Goal: Task Accomplishment & Management: Manage account settings

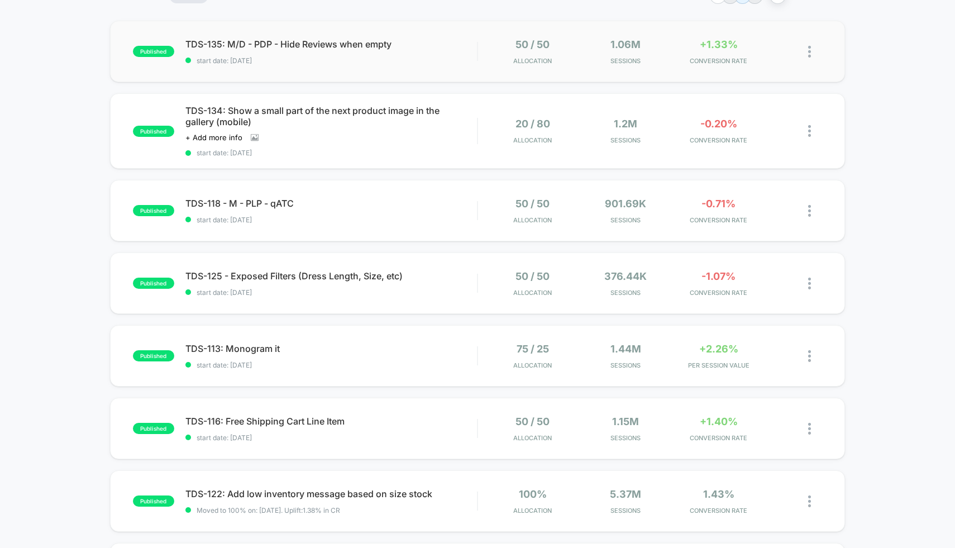
scroll to position [140, 0]
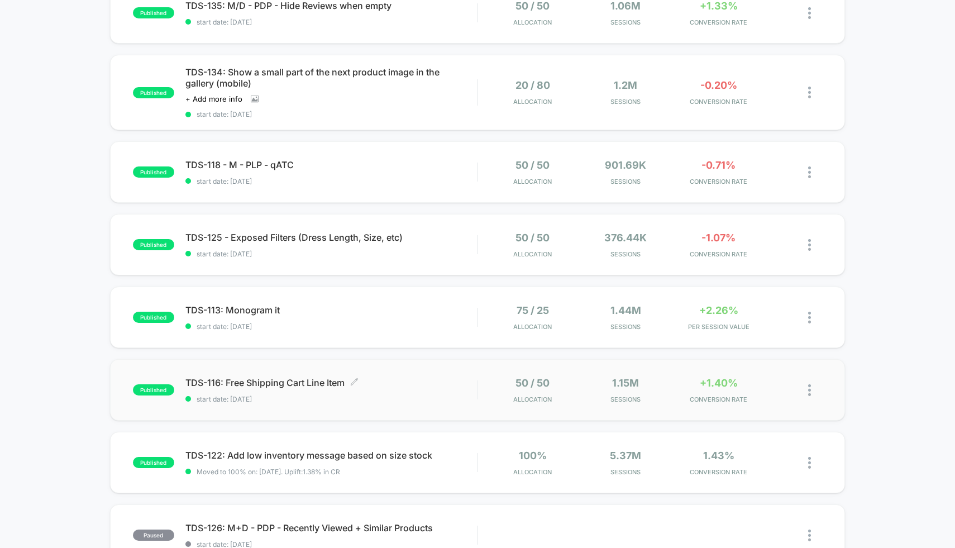
click at [432, 396] on span "start date: [DATE]" at bounding box center [331, 399] width 292 height 8
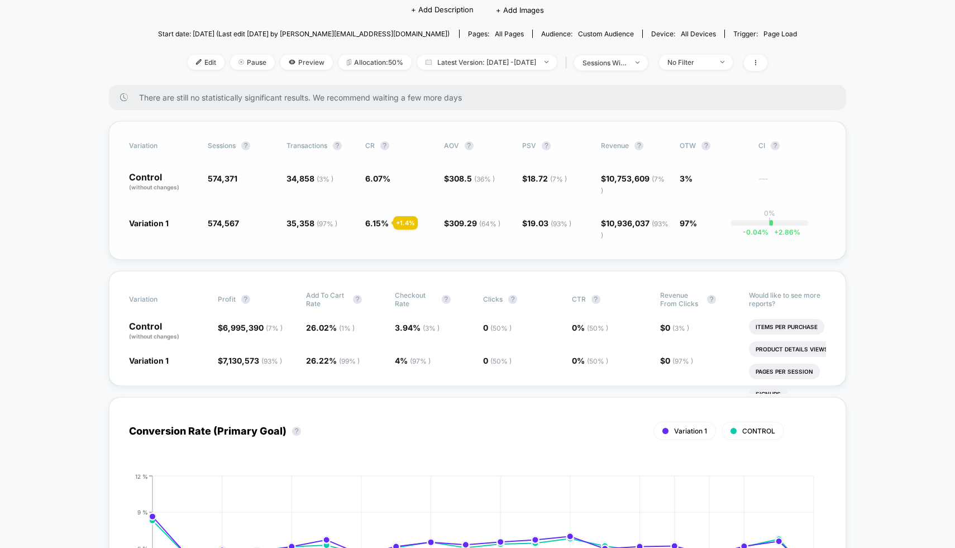
scroll to position [135, 0]
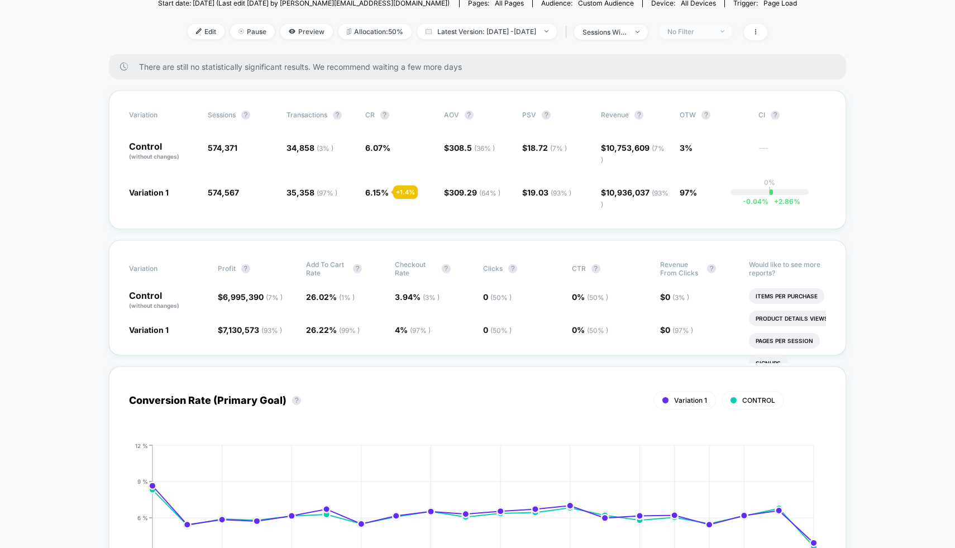
click at [715, 37] on span "No Filter" at bounding box center [696, 31] width 74 height 15
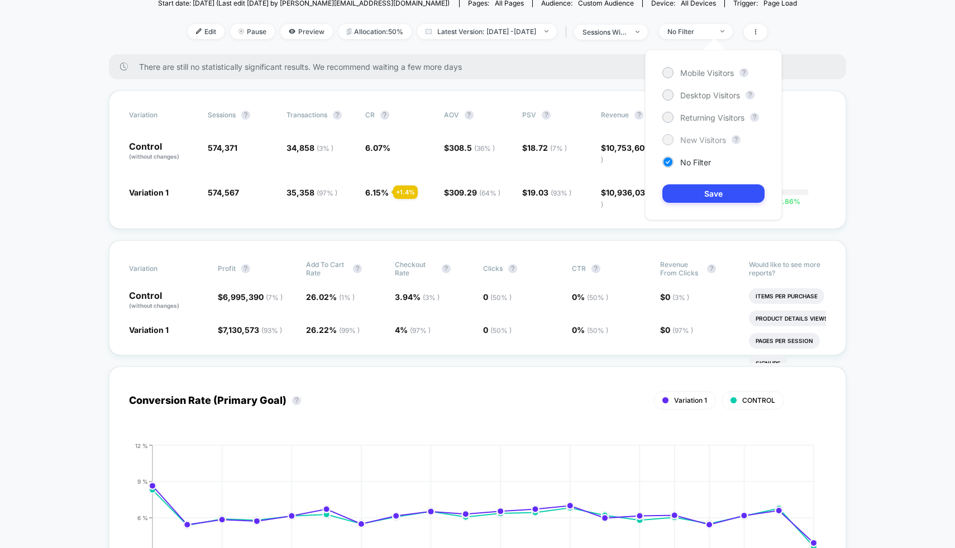
click at [685, 142] on span "New Visitors" at bounding box center [704, 139] width 46 height 9
click at [701, 197] on button "Save" at bounding box center [714, 193] width 102 height 18
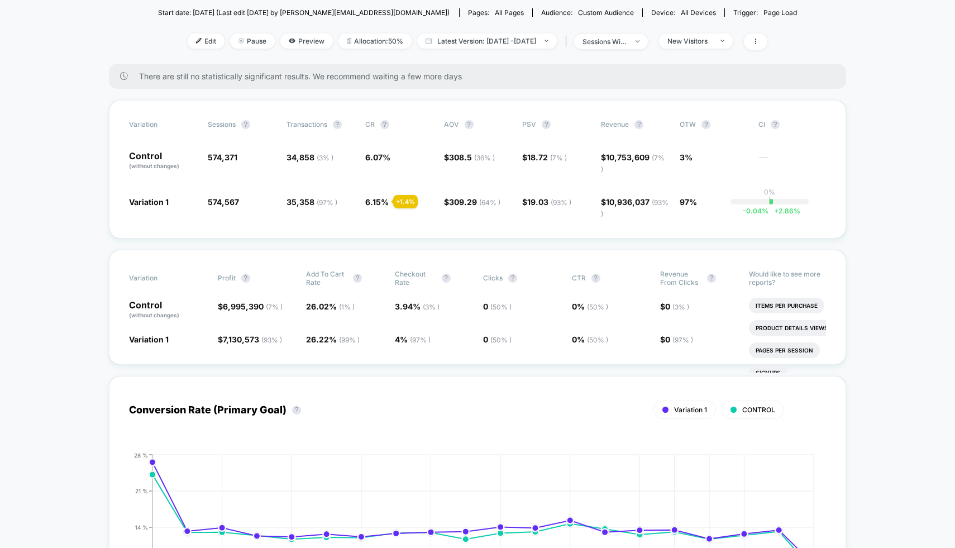
scroll to position [122, 0]
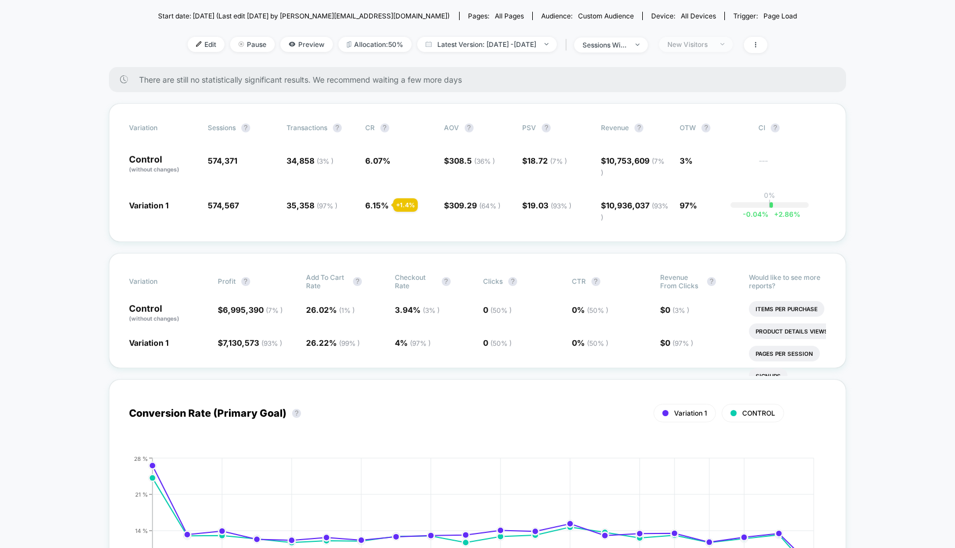
click at [712, 46] on div "New Visitors" at bounding box center [690, 44] width 45 height 8
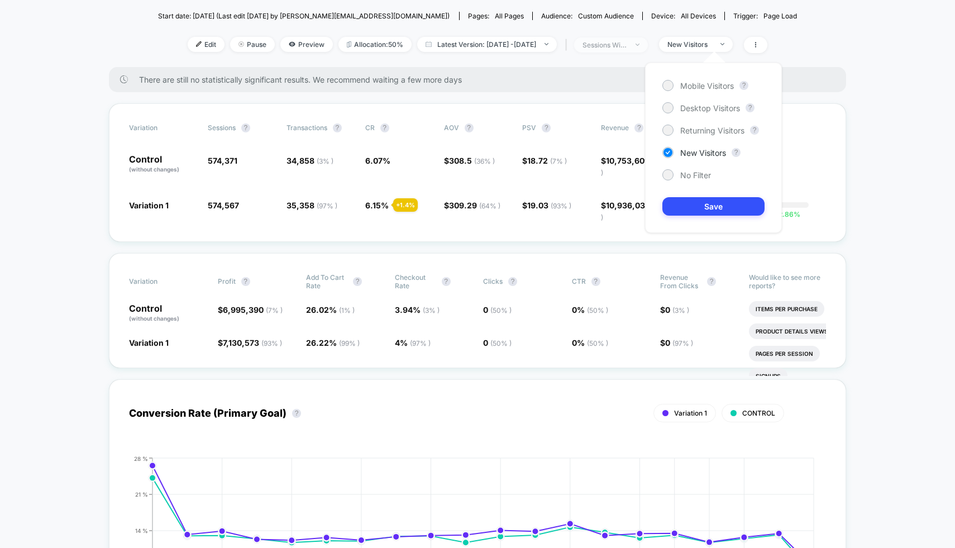
click at [627, 46] on div "sessions with impression" at bounding box center [605, 45] width 45 height 8
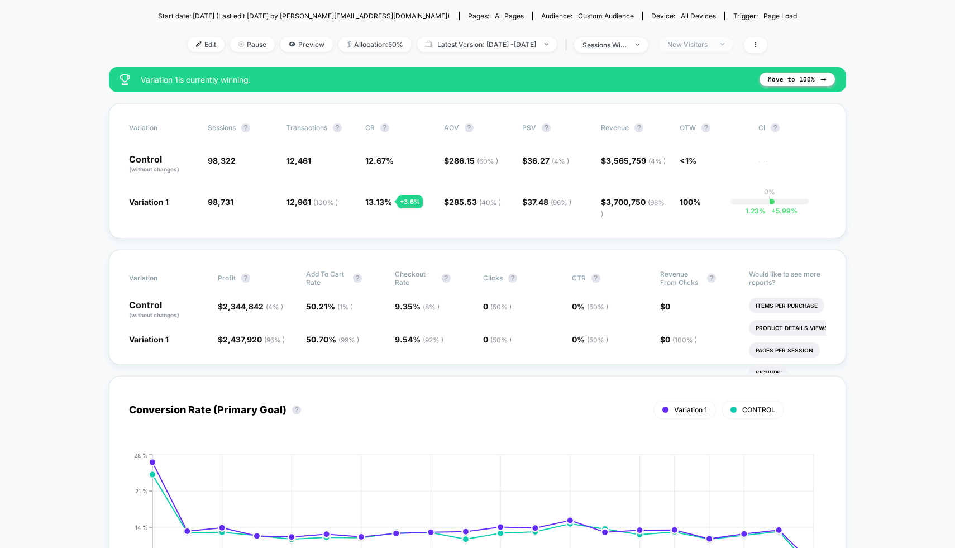
click at [697, 47] on div "New Visitors" at bounding box center [690, 44] width 45 height 8
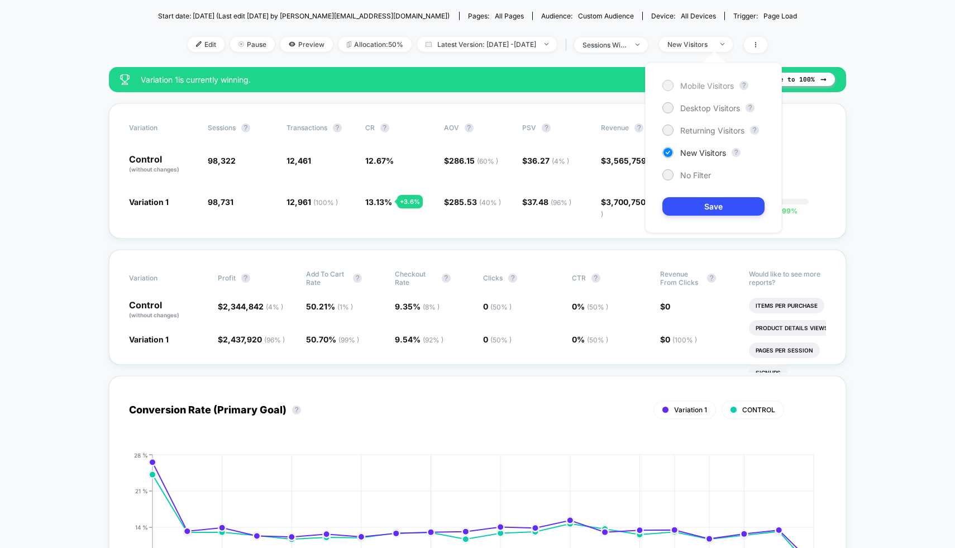
click at [694, 81] on span "Mobile Visitors" at bounding box center [708, 85] width 54 height 9
click at [726, 203] on button "Save" at bounding box center [714, 206] width 102 height 18
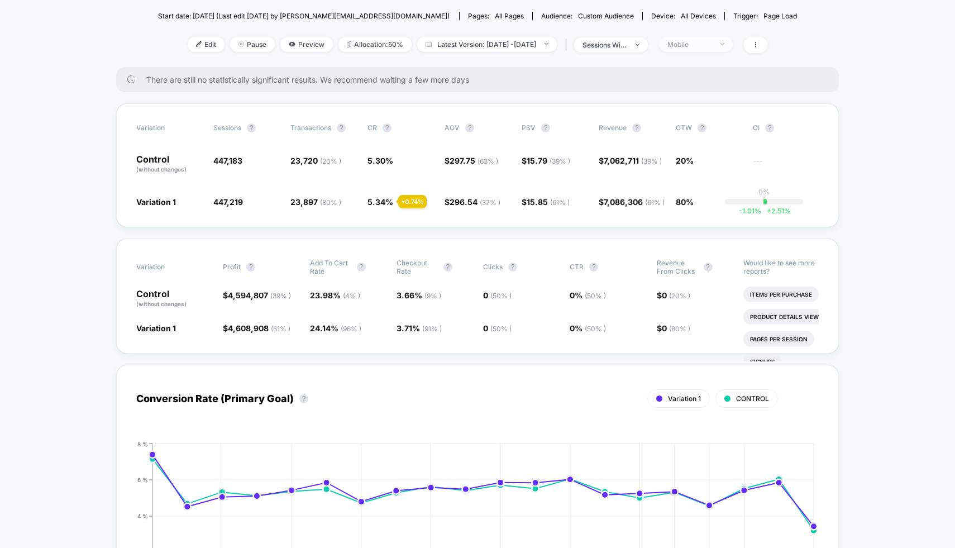
click at [705, 48] on span "Mobile" at bounding box center [696, 44] width 74 height 15
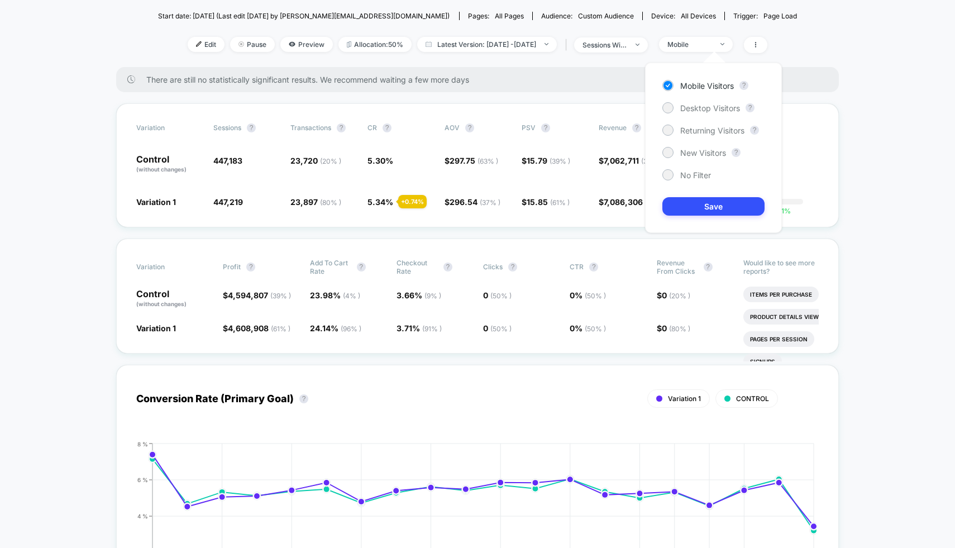
click at [702, 136] on div "Mobile Visitors ? Desktop Visitors ? Returning Visitors ? New Visitors ? No Fil…" at bounding box center [713, 148] width 137 height 170
click at [702, 135] on div "Returning Visitors" at bounding box center [704, 130] width 82 height 11
click at [706, 197] on button "Save" at bounding box center [714, 206] width 102 height 18
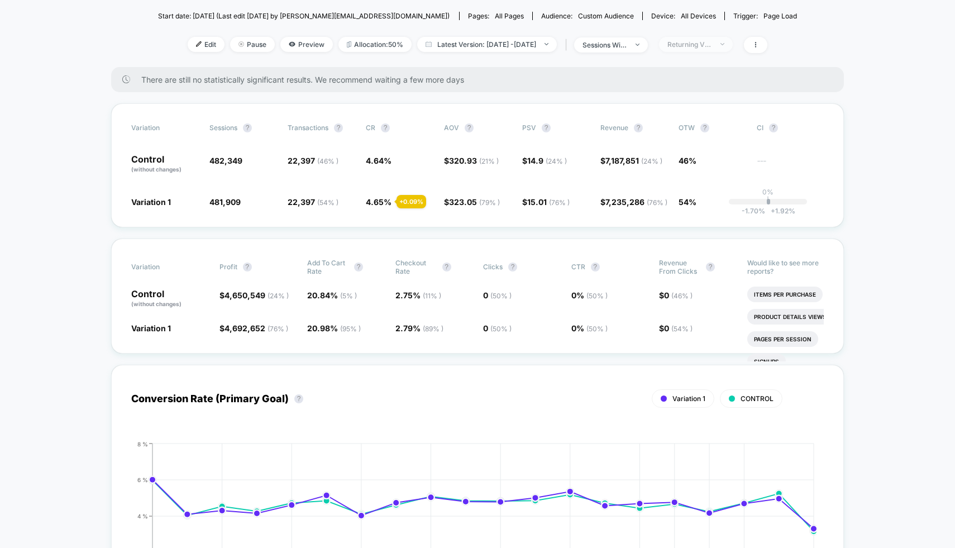
click at [720, 49] on span "Returning Visitors" at bounding box center [696, 44] width 74 height 15
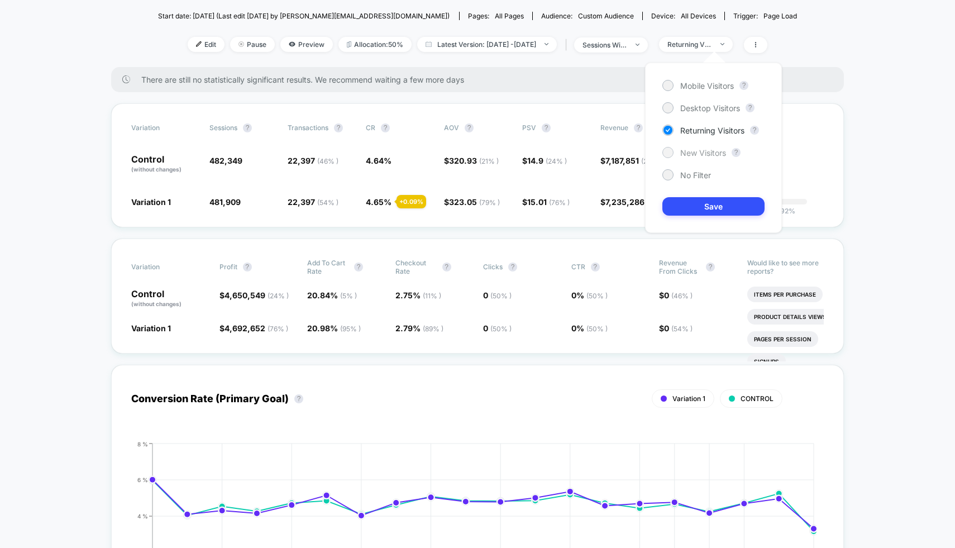
click at [707, 153] on span "New Visitors" at bounding box center [704, 152] width 46 height 9
click at [708, 213] on button "Save" at bounding box center [714, 206] width 102 height 18
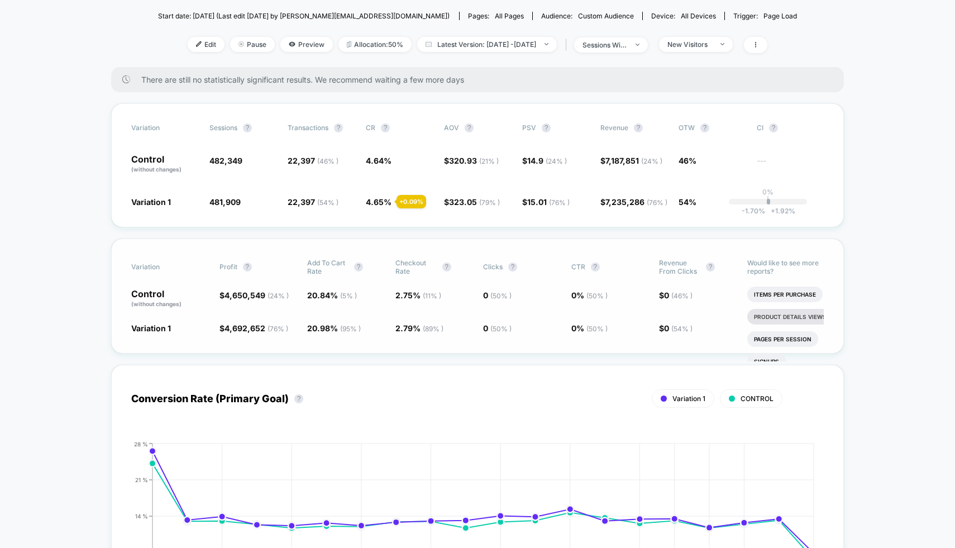
click at [775, 325] on li "Product Details Views Rate" at bounding box center [799, 317] width 102 height 16
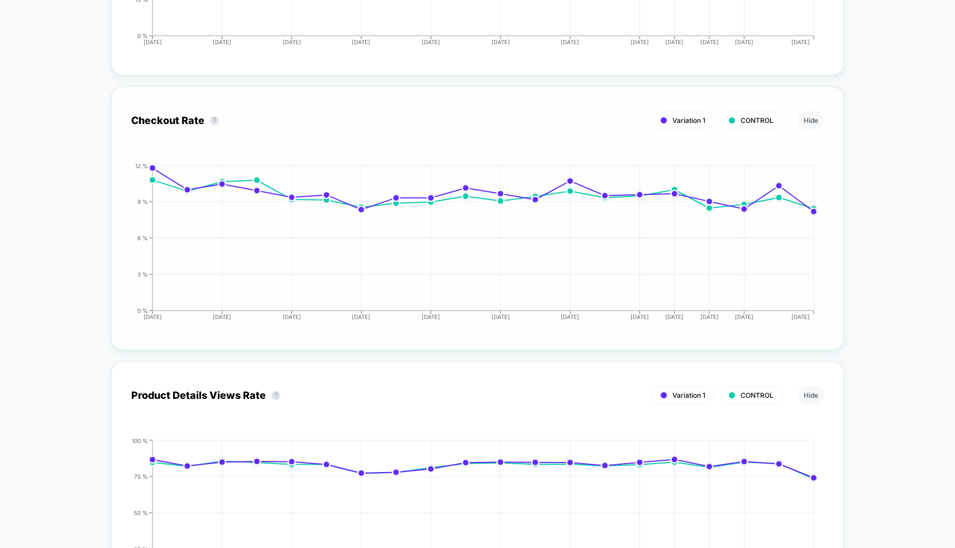
scroll to position [1920, 0]
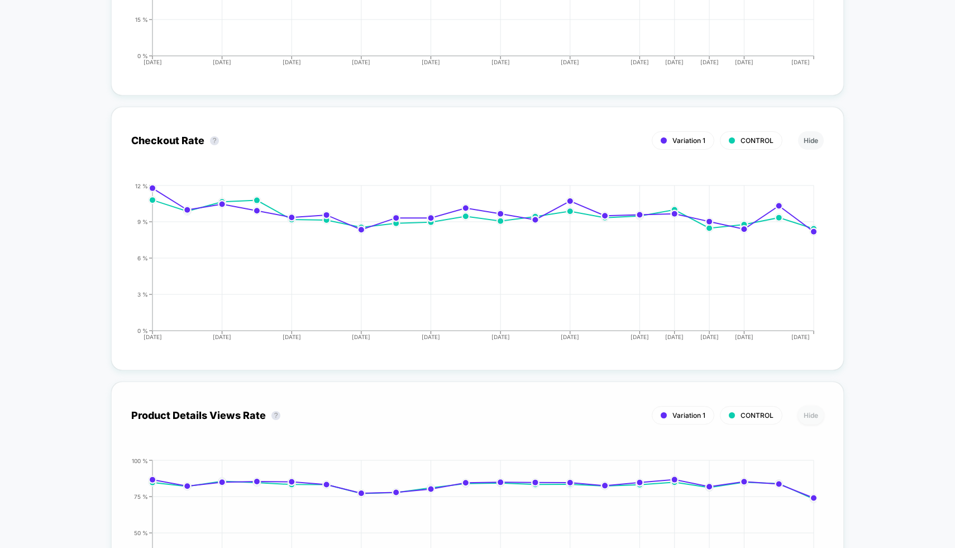
click at [807, 413] on button "Hide" at bounding box center [811, 415] width 26 height 18
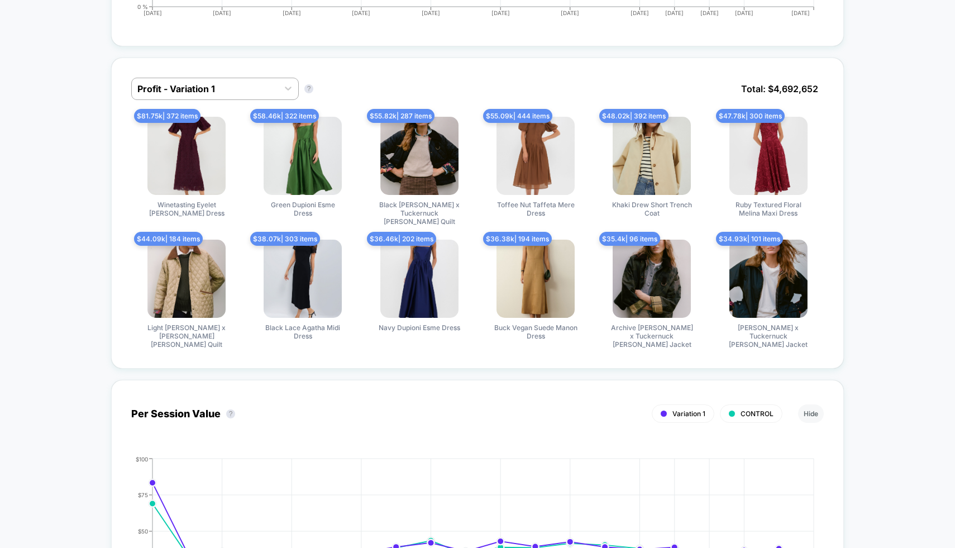
scroll to position [0, 0]
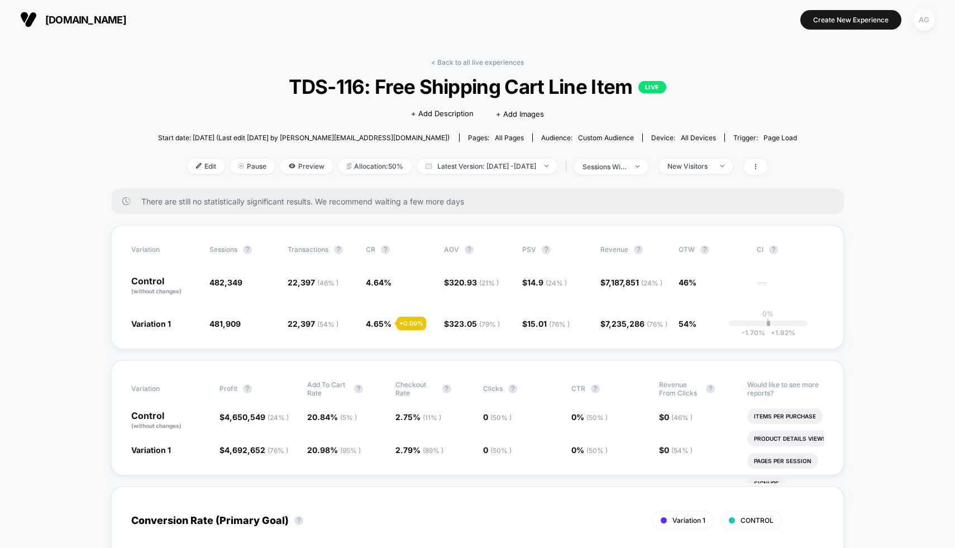
click at [930, 21] on div "AG" at bounding box center [924, 20] width 22 height 22
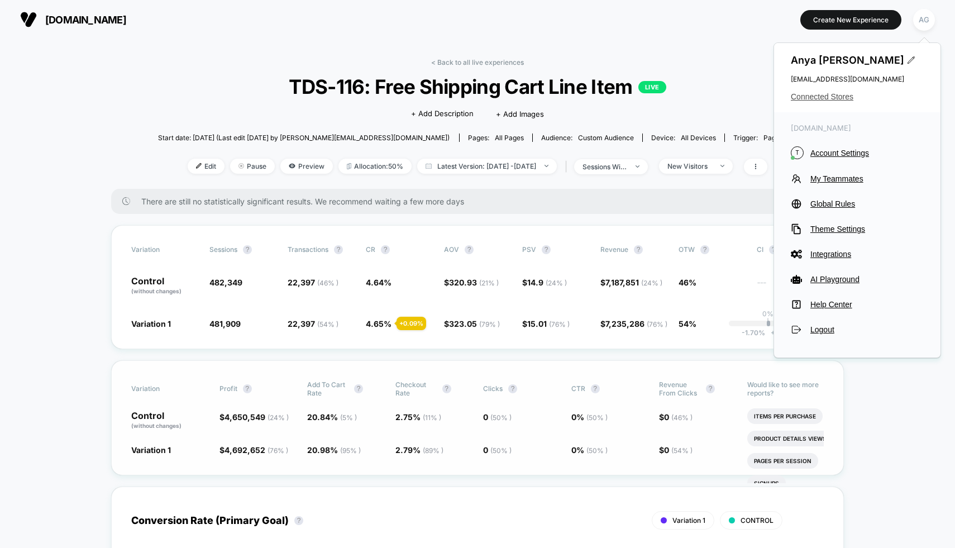
click at [849, 97] on span "Connected Stores" at bounding box center [857, 96] width 133 height 9
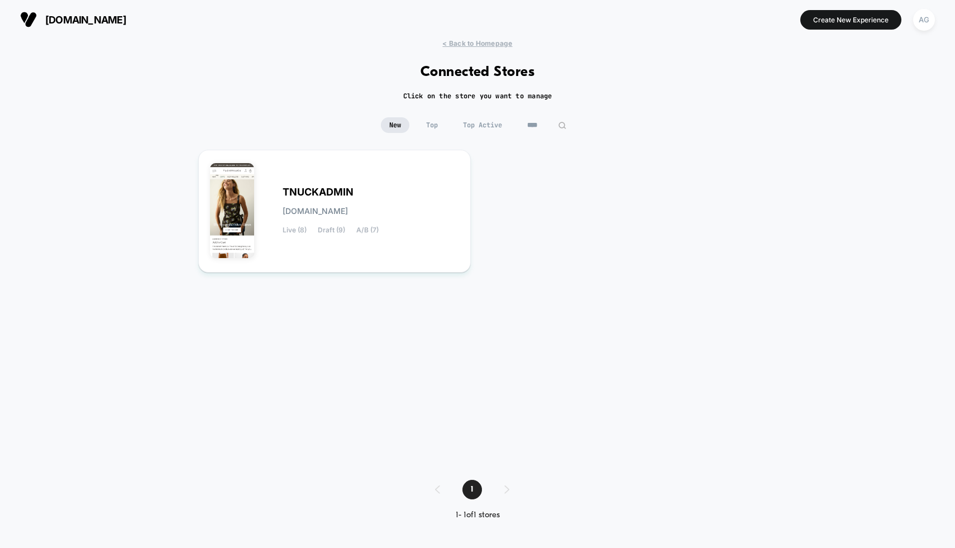
click at [541, 123] on input "****" at bounding box center [547, 125] width 56 height 16
click at [541, 123] on input "****" at bounding box center [547, 125] width 112 height 16
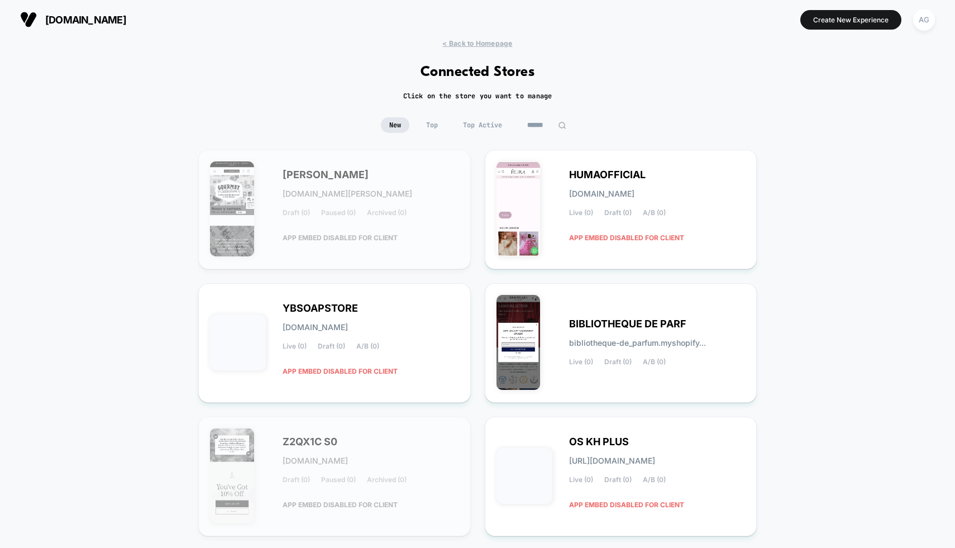
click at [467, 118] on span "Top Active" at bounding box center [483, 125] width 56 height 16
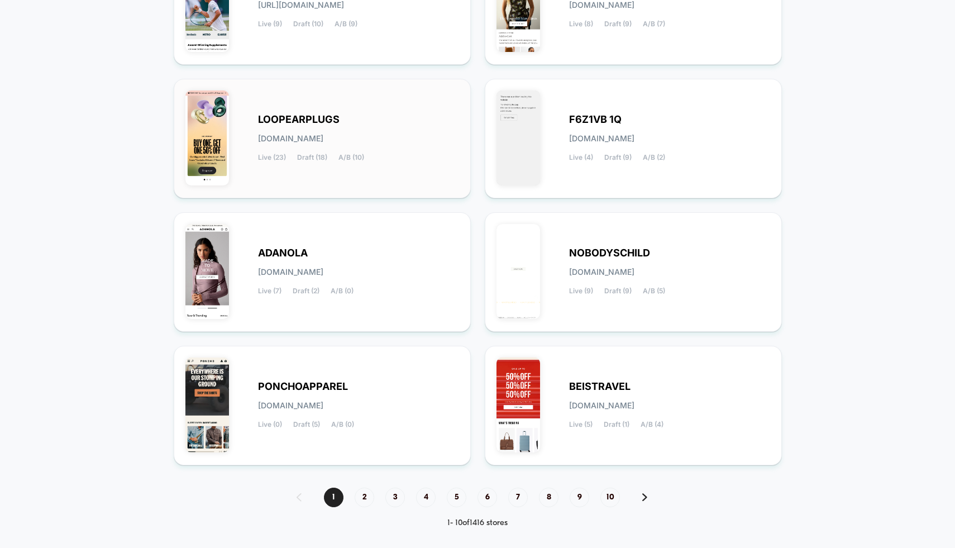
scroll to position [346, 0]
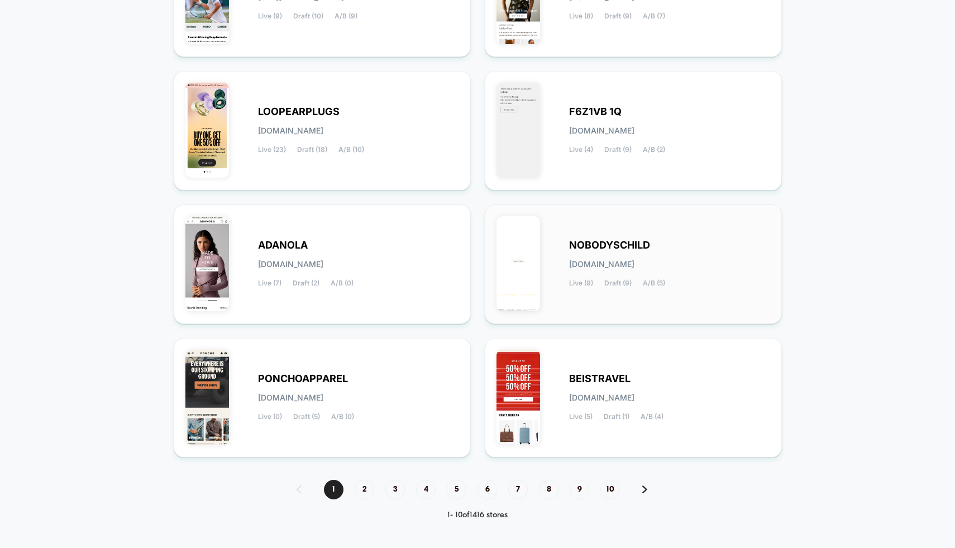
click at [576, 315] on div "NOBODYSCHILD [DOMAIN_NAME] Live (9) Draft (9) A/B (5)" at bounding box center [633, 264] width 297 height 120
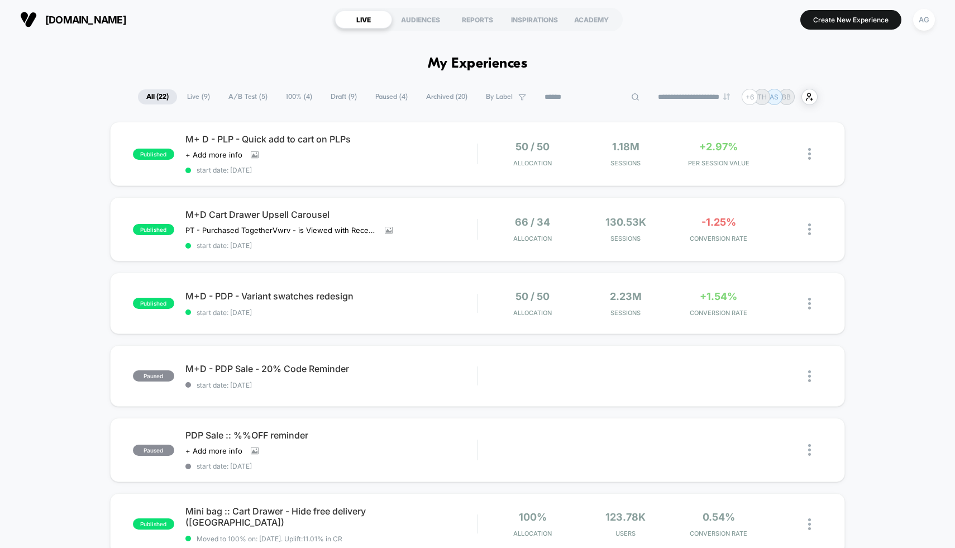
click at [579, 93] on input at bounding box center [592, 97] width 112 height 13
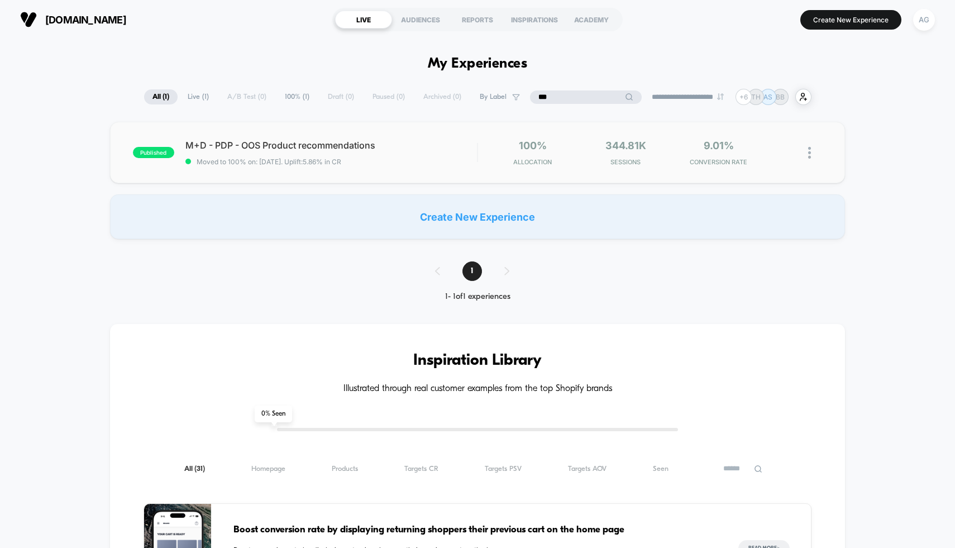
type input "***"
click at [545, 166] on div "published M+D - PDP - OOS Product recommendations Moved to 100% on: [DATE] . Up…" at bounding box center [478, 152] width 736 height 61
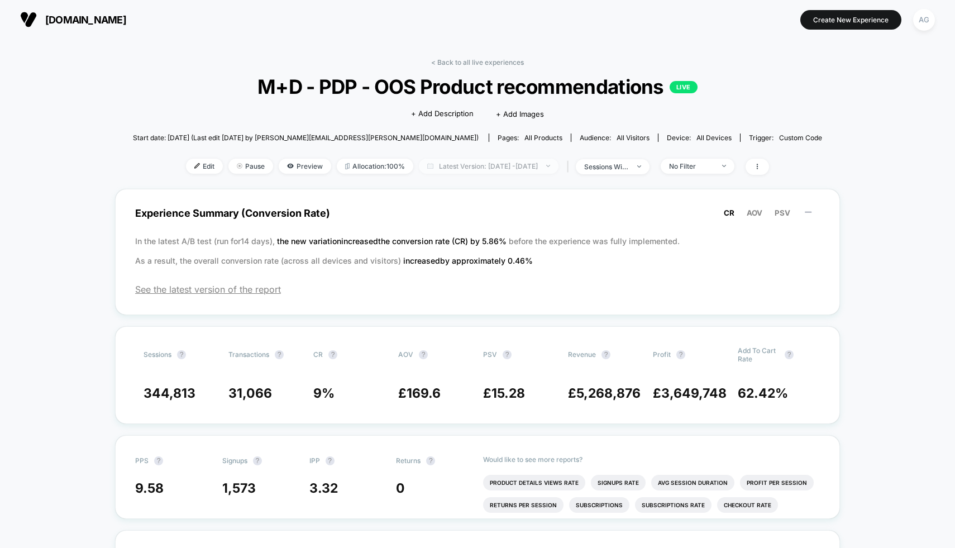
click at [497, 165] on span "Latest Version: [DATE] - [DATE]" at bounding box center [489, 166] width 140 height 15
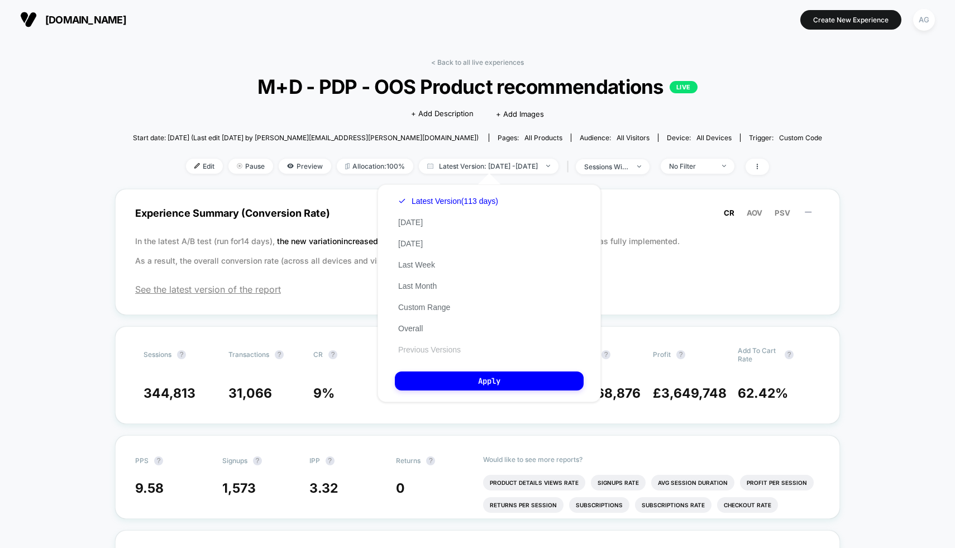
click at [436, 354] on button "Previous Versions" at bounding box center [429, 350] width 69 height 10
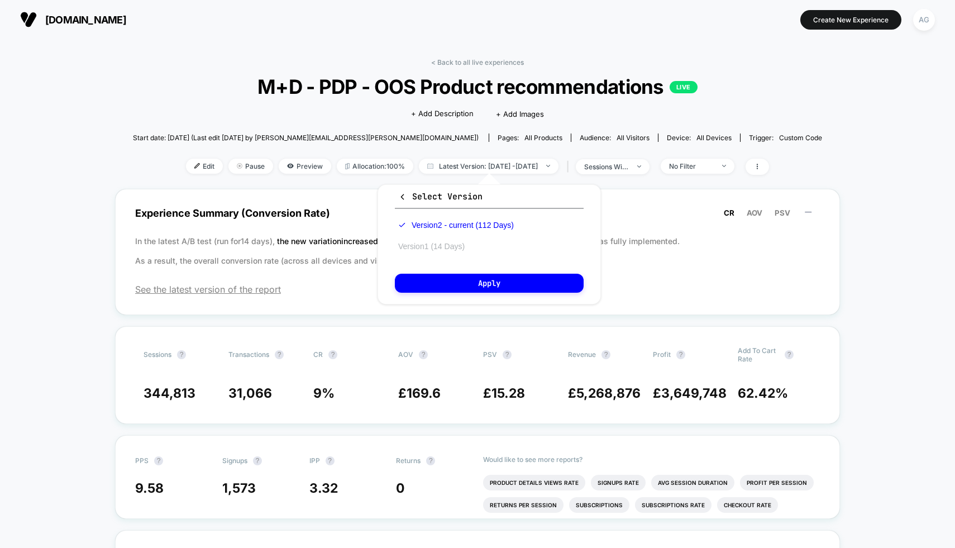
click at [437, 249] on button "Version 1 (14 Days)" at bounding box center [431, 246] width 73 height 10
click at [461, 287] on button "Apply" at bounding box center [489, 283] width 189 height 19
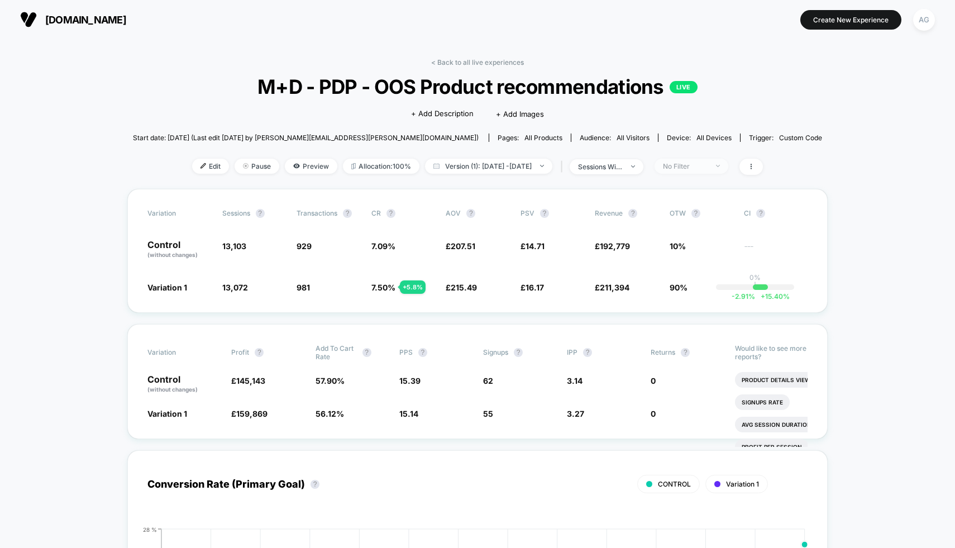
click at [708, 164] on div "No Filter" at bounding box center [685, 166] width 45 height 8
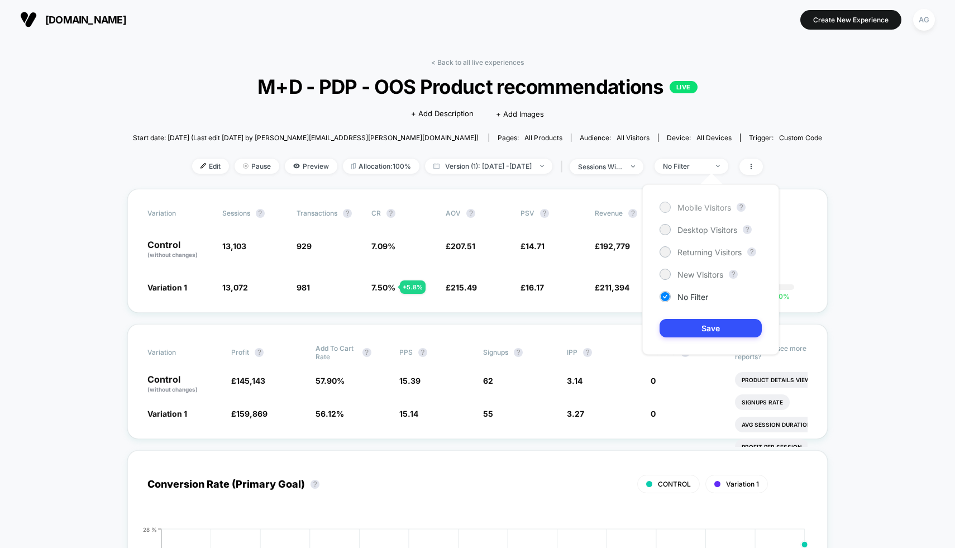
click at [700, 210] on span "Mobile Visitors" at bounding box center [705, 207] width 54 height 9
click at [713, 322] on button "Save" at bounding box center [711, 328] width 102 height 18
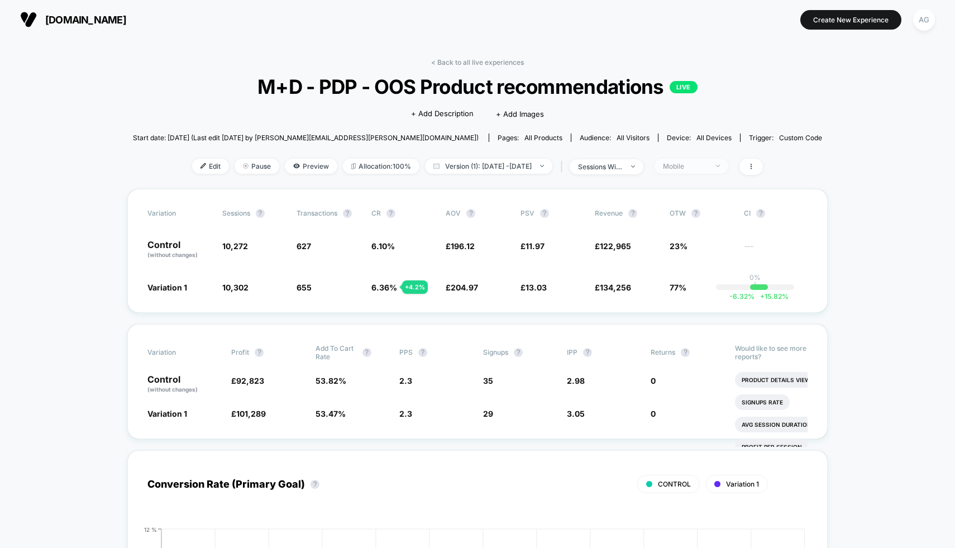
click at [721, 159] on span "Mobile" at bounding box center [692, 166] width 74 height 15
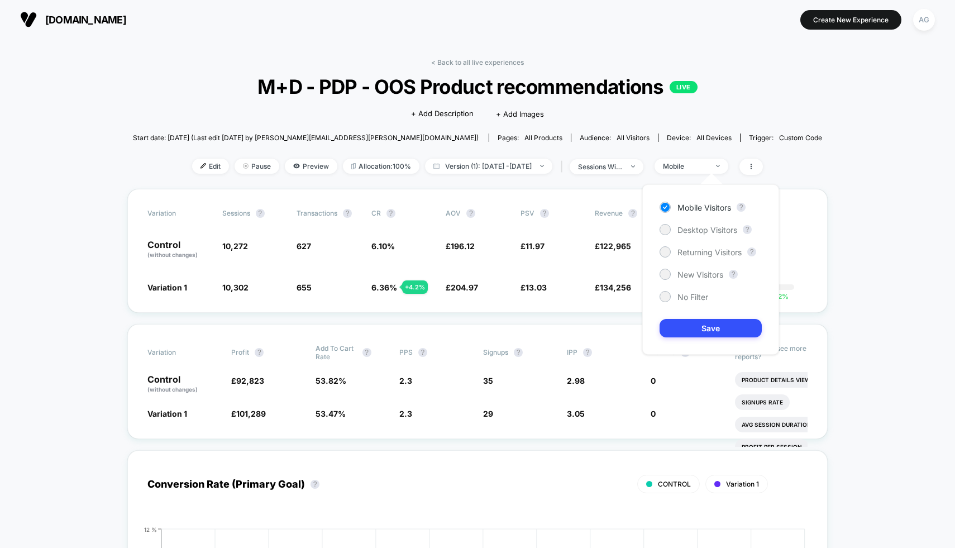
click at [708, 223] on div "Mobile Visitors ? Desktop Visitors ? Returning Visitors ? New Visitors ? No Fil…" at bounding box center [711, 269] width 137 height 170
click at [708, 228] on span "Desktop Visitors" at bounding box center [708, 229] width 60 height 9
click at [724, 334] on button "Save" at bounding box center [711, 328] width 102 height 18
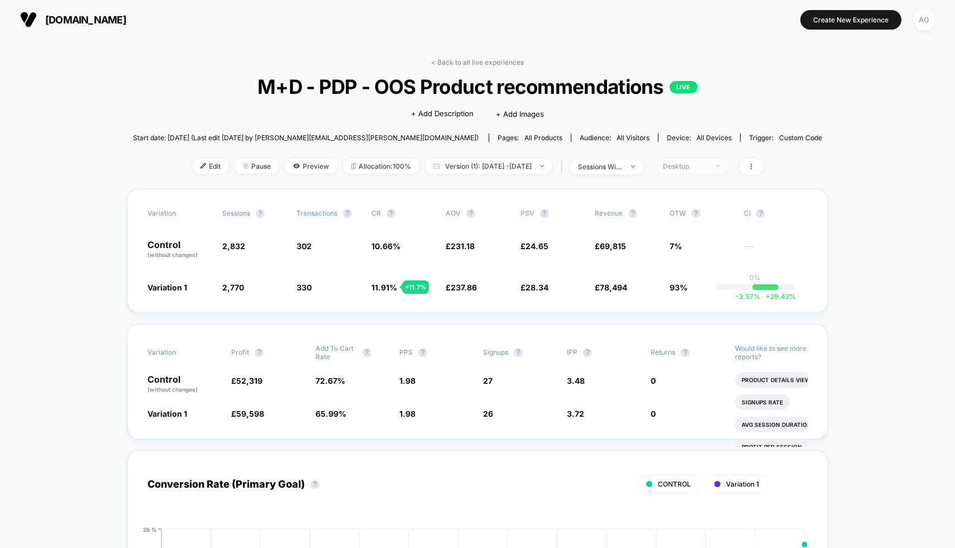
click at [708, 169] on div "Desktop" at bounding box center [685, 166] width 45 height 8
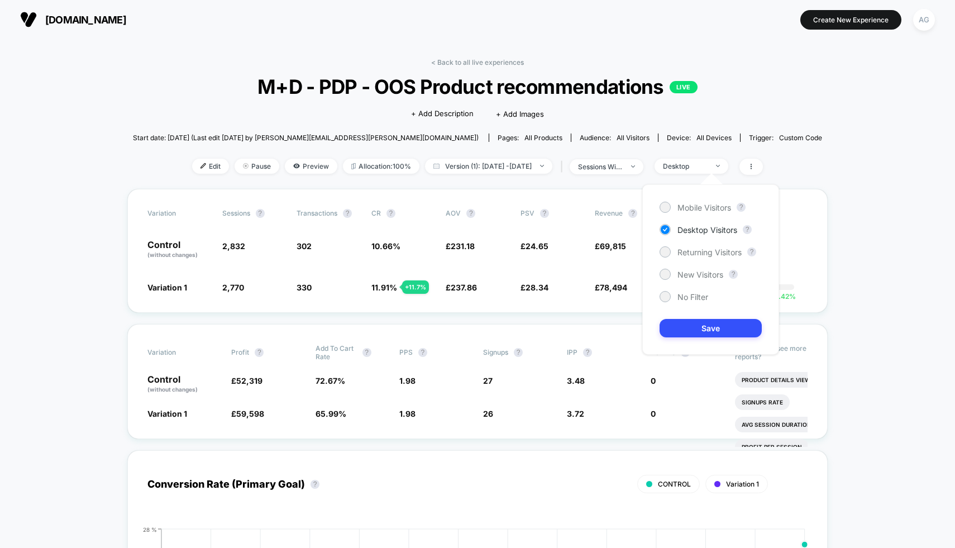
click at [691, 258] on div "Mobile Visitors ? Desktop Visitors ? Returning Visitors ? New Visitors ? No Fil…" at bounding box center [711, 269] width 137 height 170
click at [693, 249] on span "Returning Visitors" at bounding box center [710, 252] width 64 height 9
click at [694, 335] on button "Save" at bounding box center [711, 328] width 102 height 18
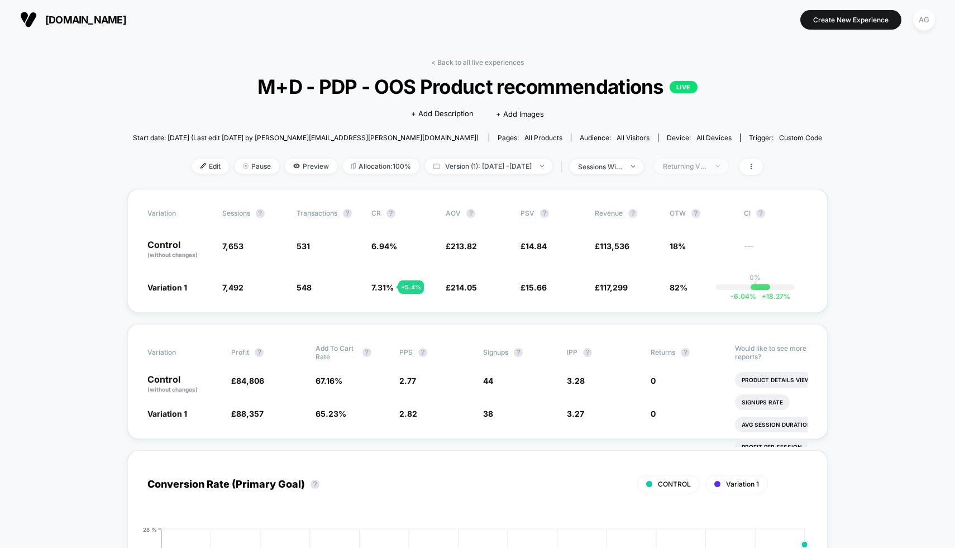
click at [708, 164] on div "Returning Visitors" at bounding box center [685, 166] width 45 height 8
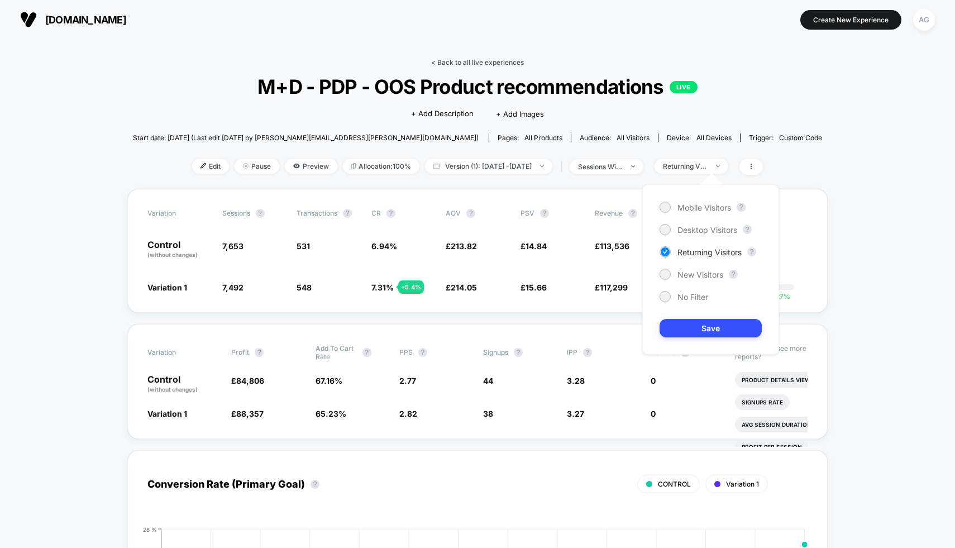
click at [505, 62] on link "< Back to all live experiences" at bounding box center [477, 62] width 93 height 8
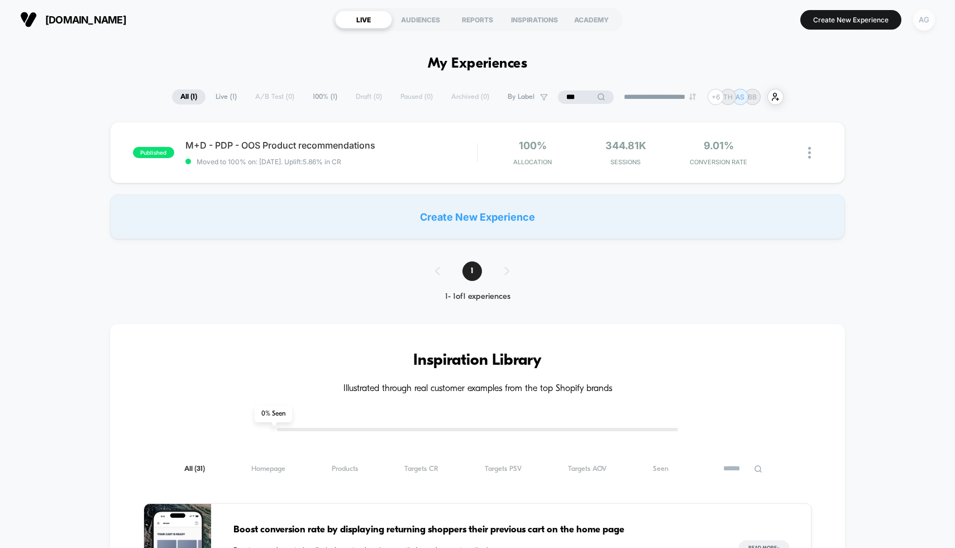
click at [919, 23] on div "AG" at bounding box center [924, 20] width 22 height 22
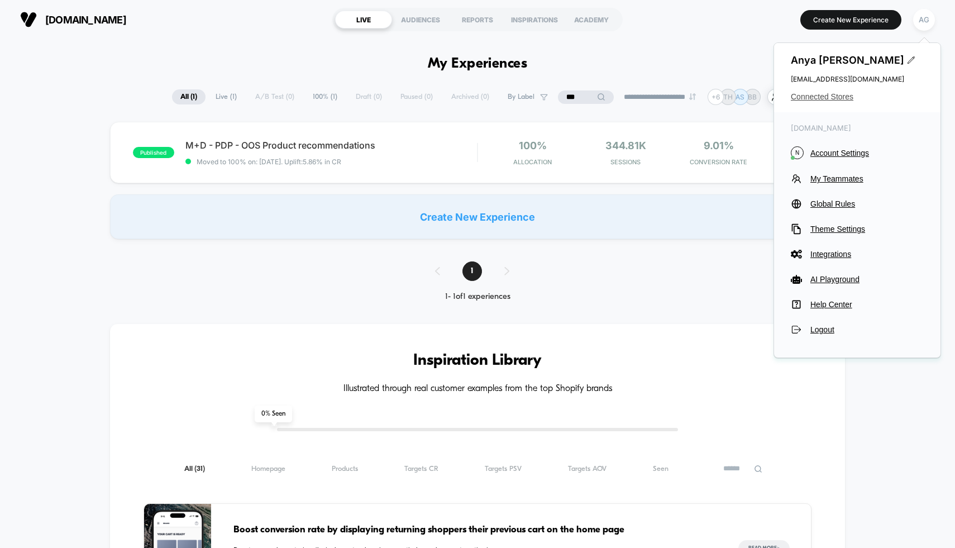
click at [830, 98] on span "Connected Stores" at bounding box center [857, 96] width 133 height 9
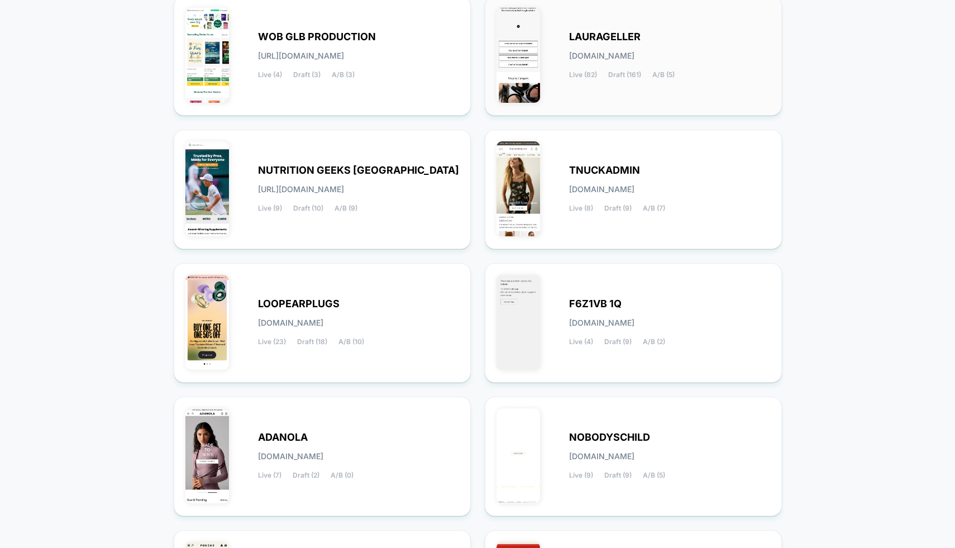
scroll to position [346, 0]
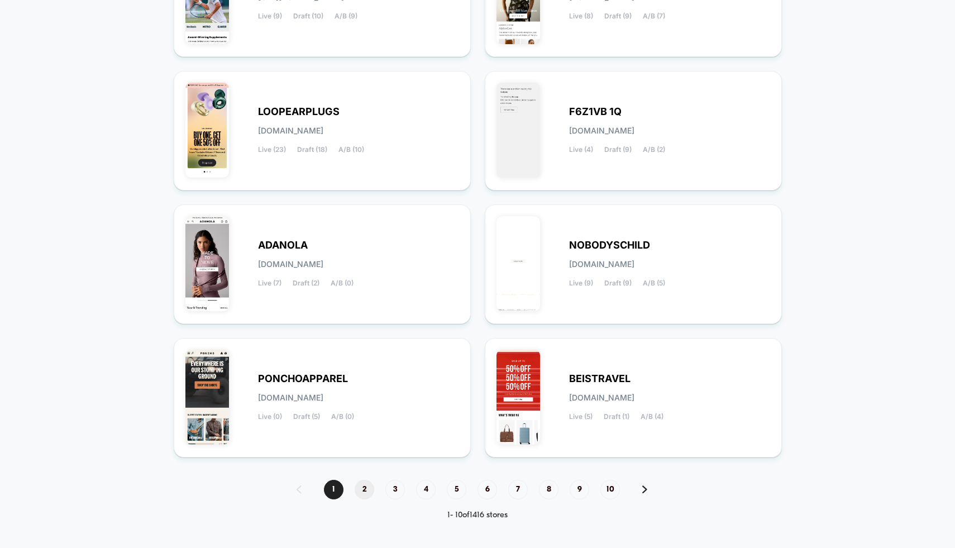
click at [367, 483] on span "2" at bounding box center [365, 490] width 20 height 20
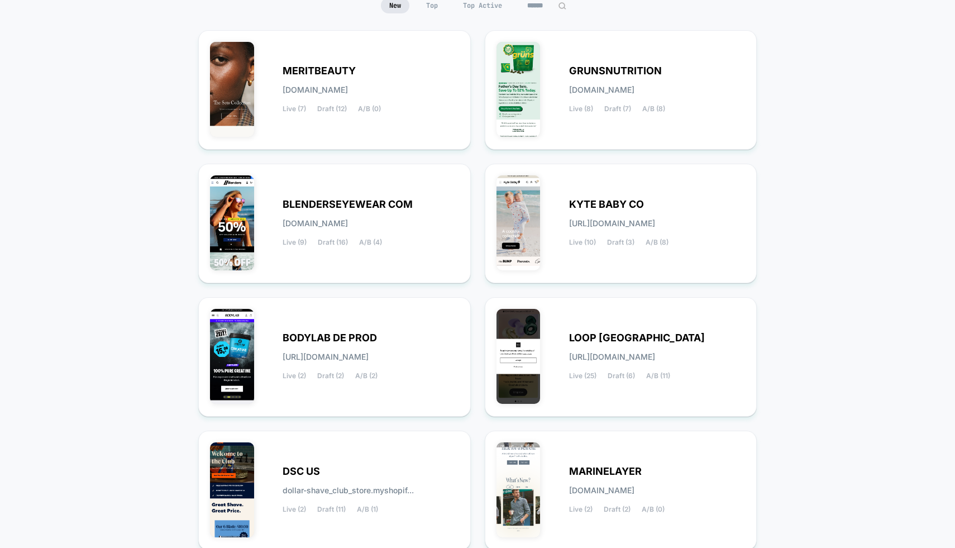
scroll to position [125, 0]
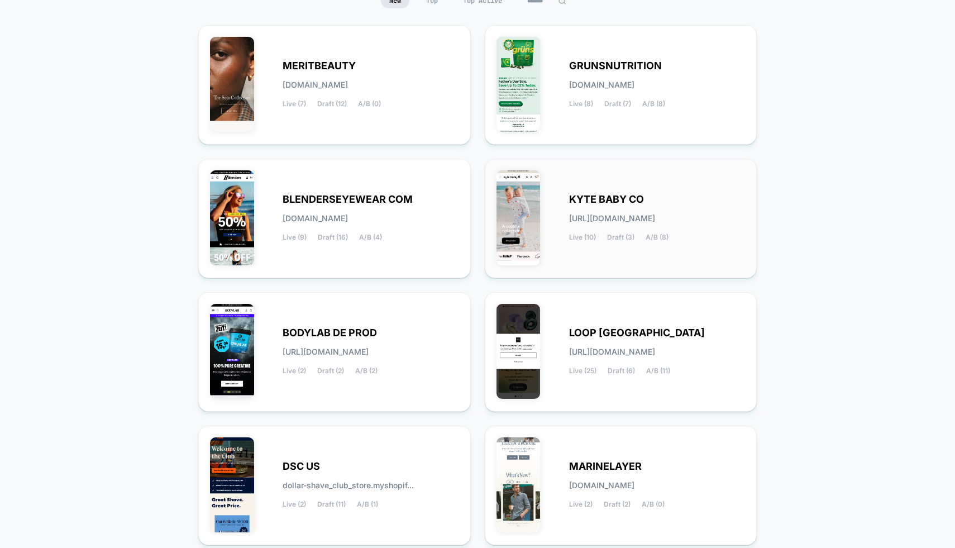
click at [601, 218] on span "[URL][DOMAIN_NAME]" at bounding box center [612, 219] width 86 height 8
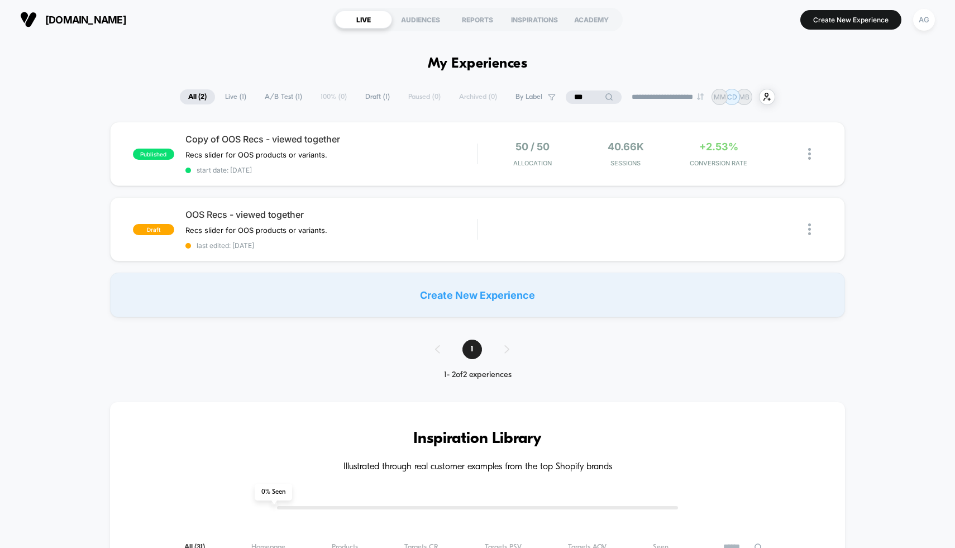
click at [287, 98] on span "A/B Test ( 1 )" at bounding box center [283, 96] width 54 height 15
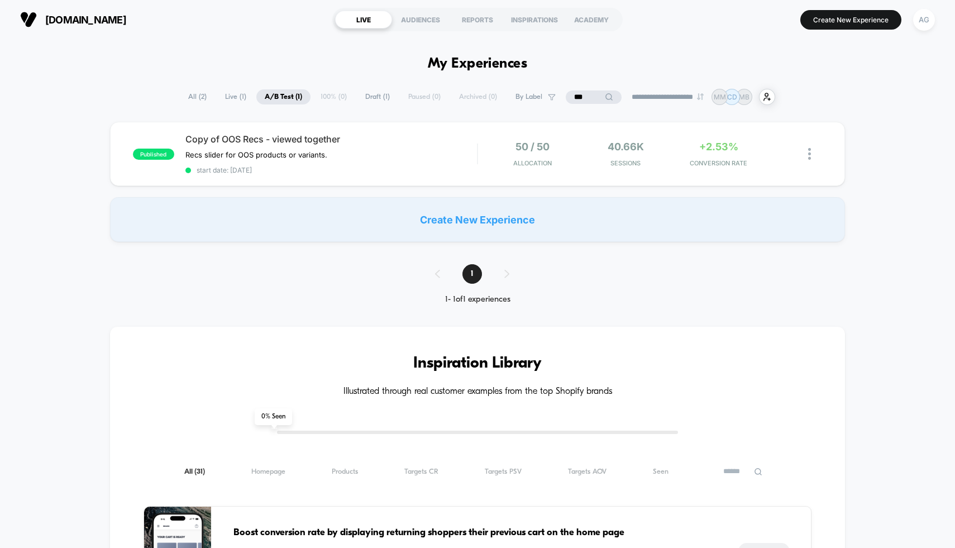
click at [580, 98] on input "***" at bounding box center [594, 97] width 56 height 13
click at [580, 98] on input "***" at bounding box center [594, 97] width 112 height 13
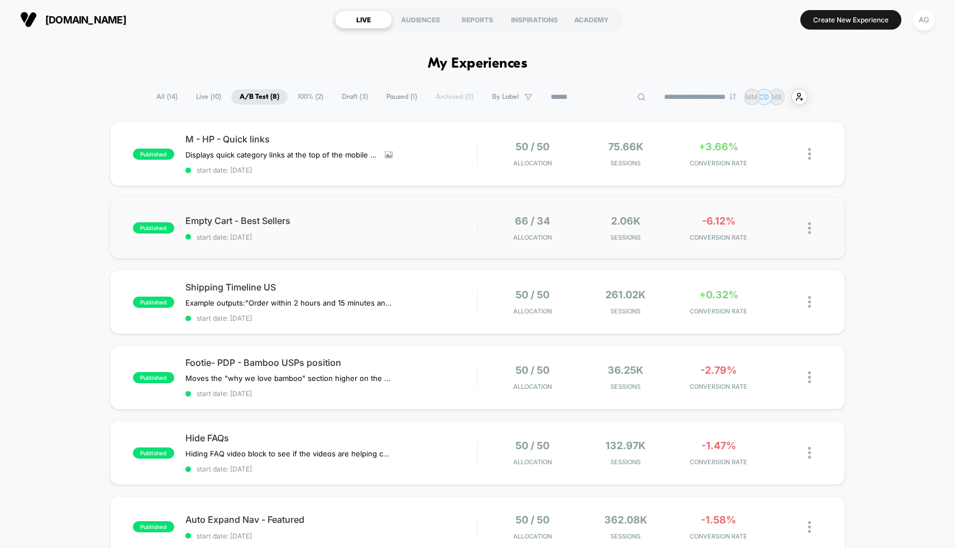
scroll to position [4, 0]
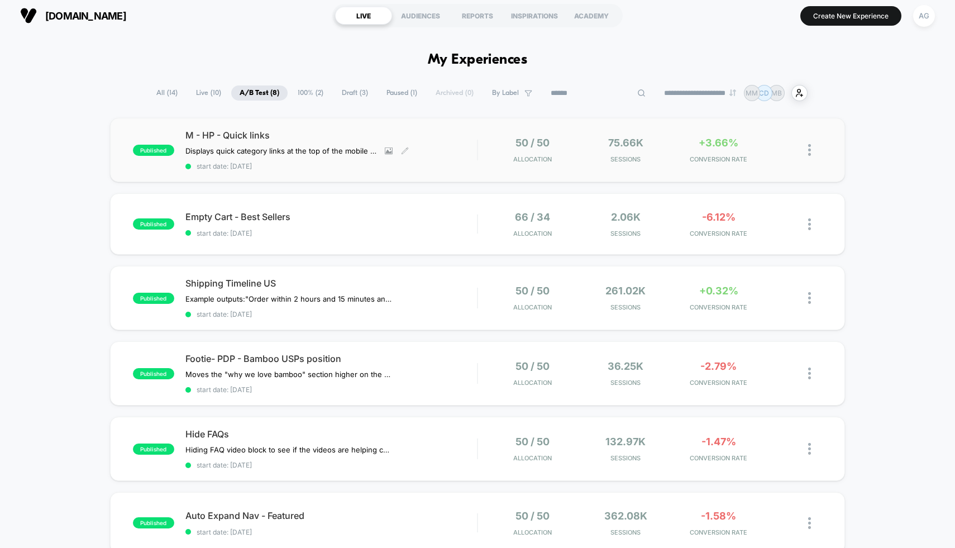
click at [441, 156] on div "M - HP - Quick links Displays quick category links at the top of the mobile hom…" at bounding box center [331, 150] width 292 height 41
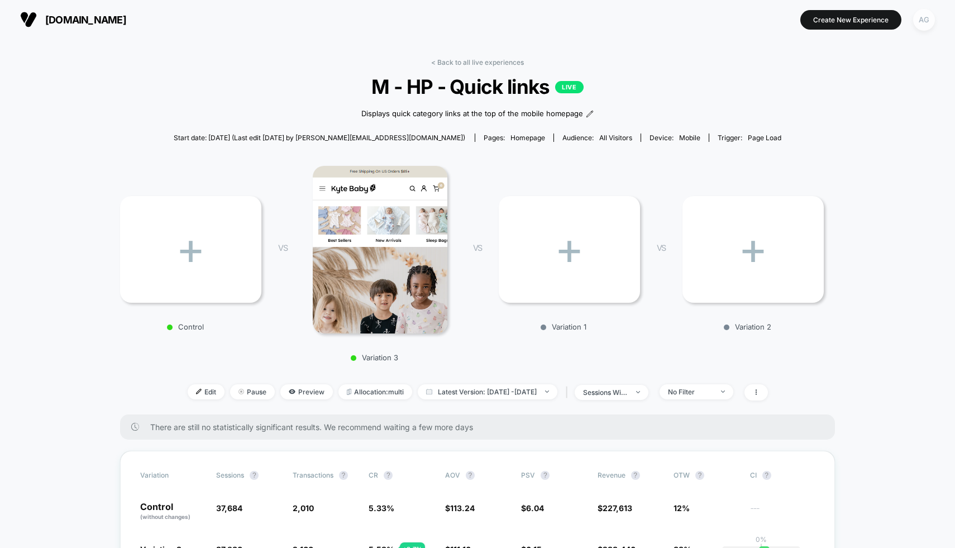
click at [923, 22] on div "AG" at bounding box center [924, 20] width 22 height 22
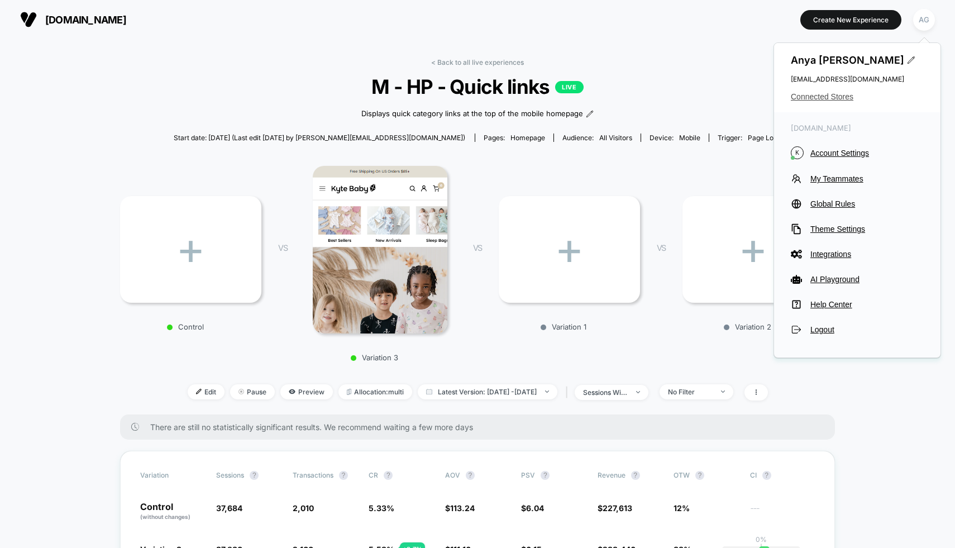
click at [825, 96] on span "Connected Stores" at bounding box center [857, 96] width 133 height 9
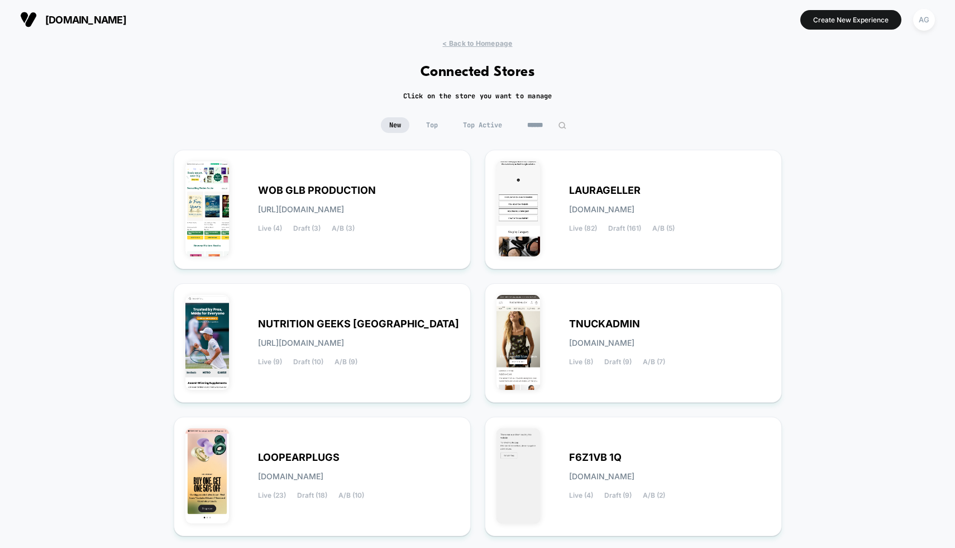
click at [491, 123] on span "Top Active" at bounding box center [483, 125] width 56 height 16
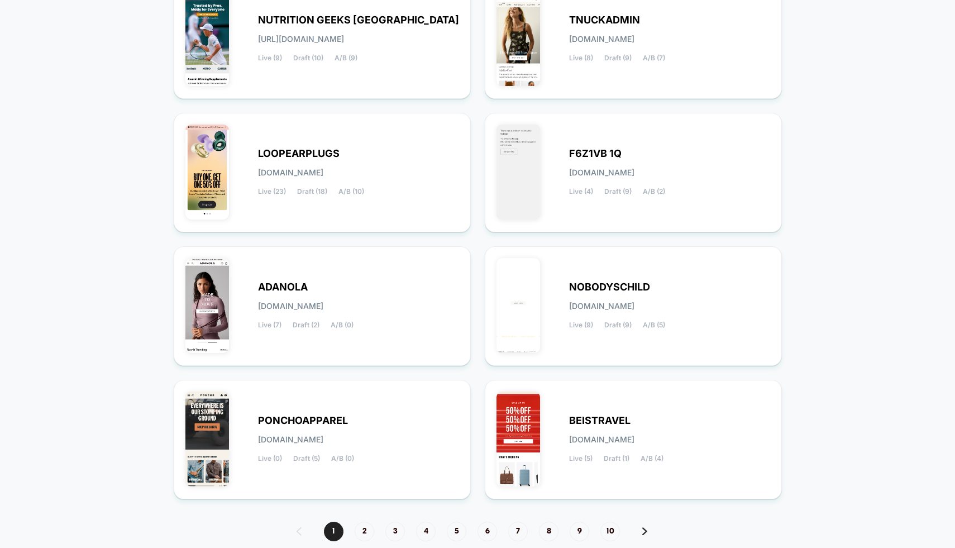
scroll to position [346, 0]
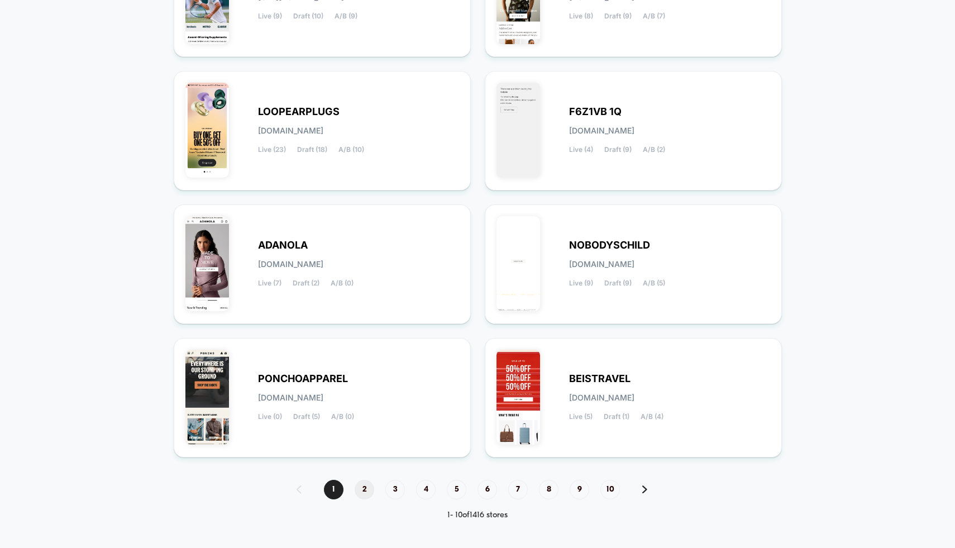
click at [372, 488] on span "2" at bounding box center [365, 490] width 20 height 20
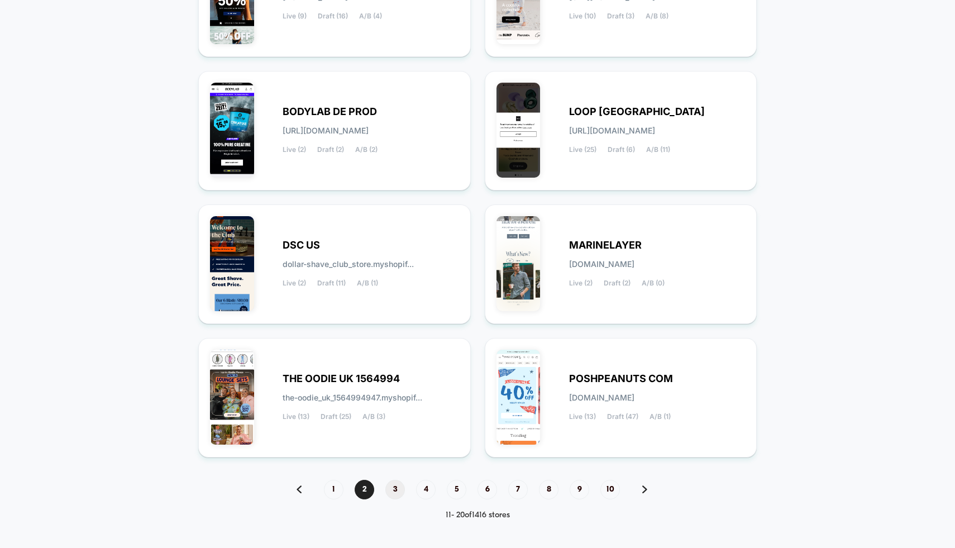
click at [391, 488] on span "3" at bounding box center [396, 490] width 20 height 20
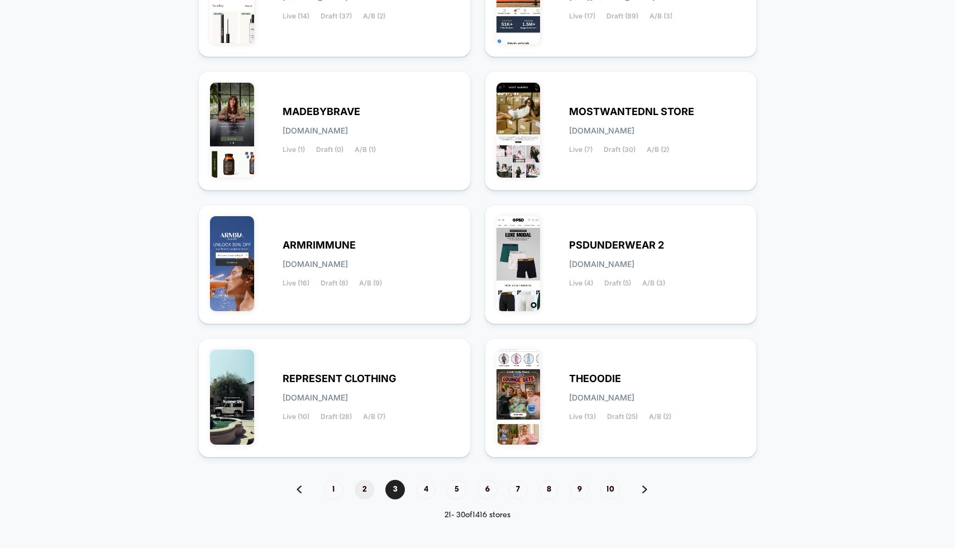
click at [369, 491] on span "2" at bounding box center [365, 490] width 20 height 20
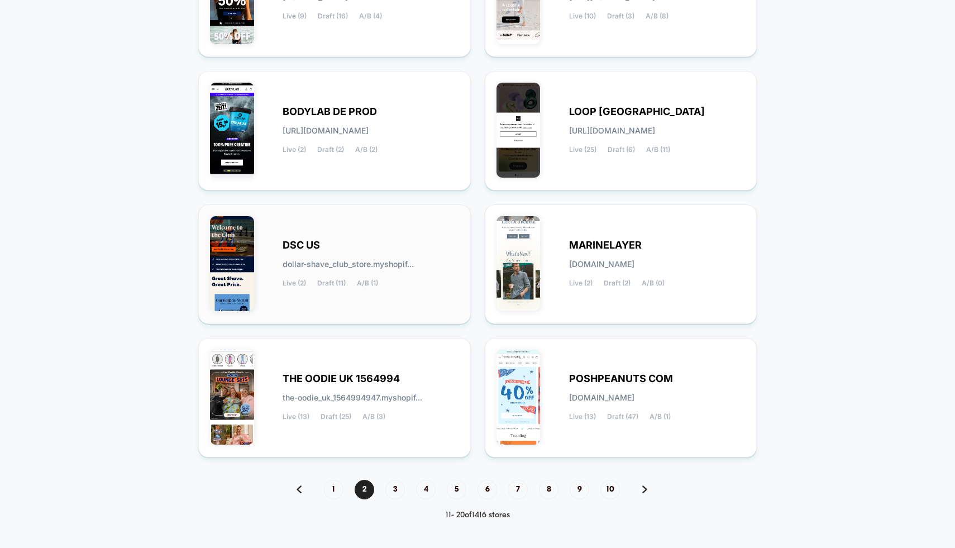
click at [394, 263] on span "dollar-shave_club_store.myshopif..." at bounding box center [348, 264] width 131 height 8
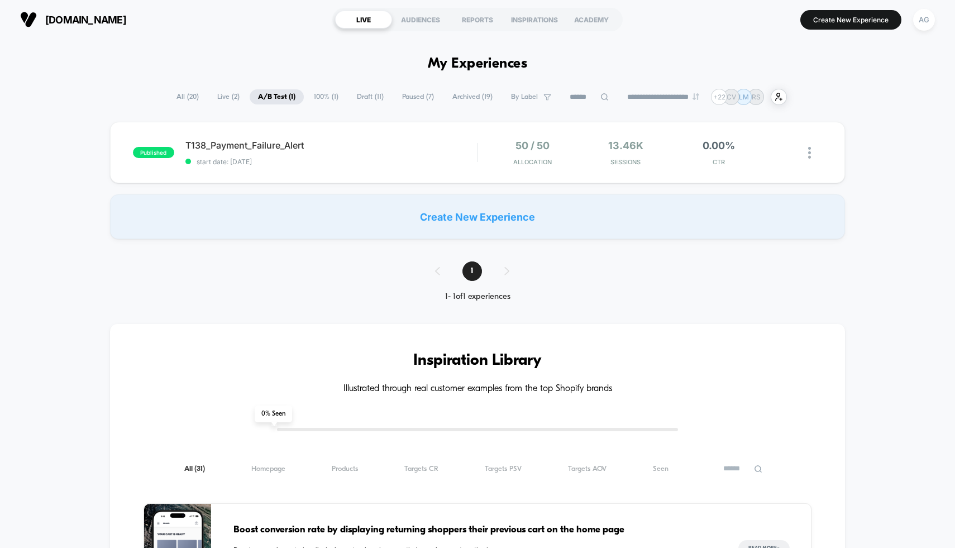
click at [222, 96] on span "Live ( 2 )" at bounding box center [228, 96] width 39 height 15
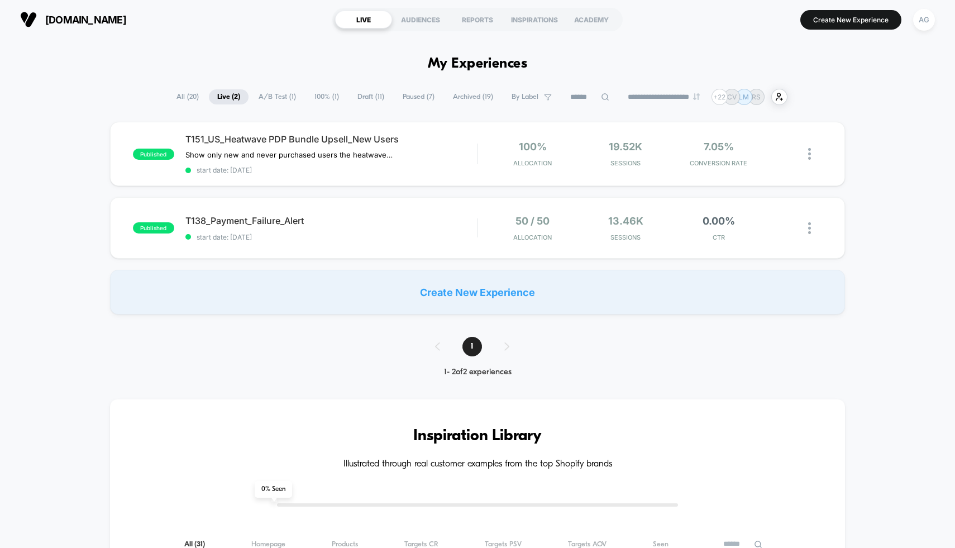
click at [185, 98] on span "All ( 20 )" at bounding box center [187, 96] width 39 height 15
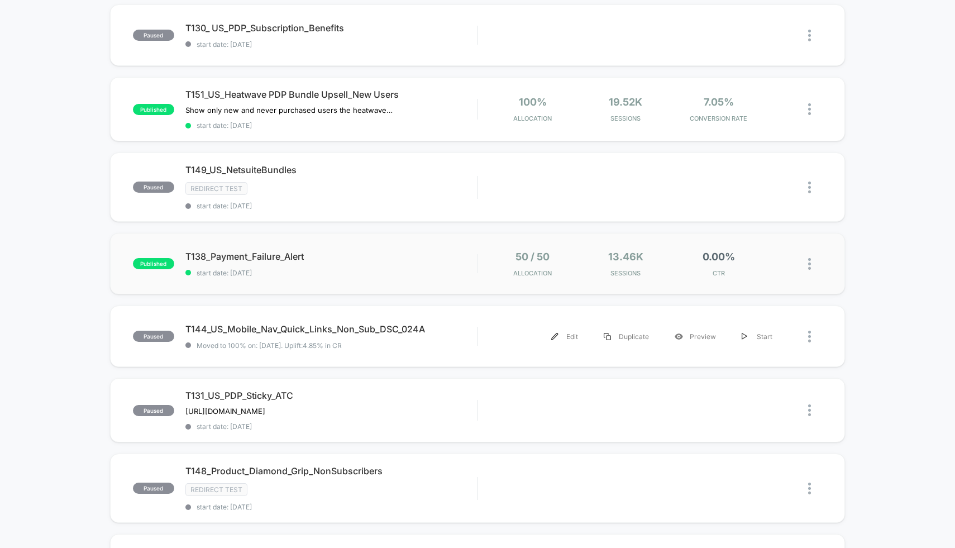
scroll to position [271, 0]
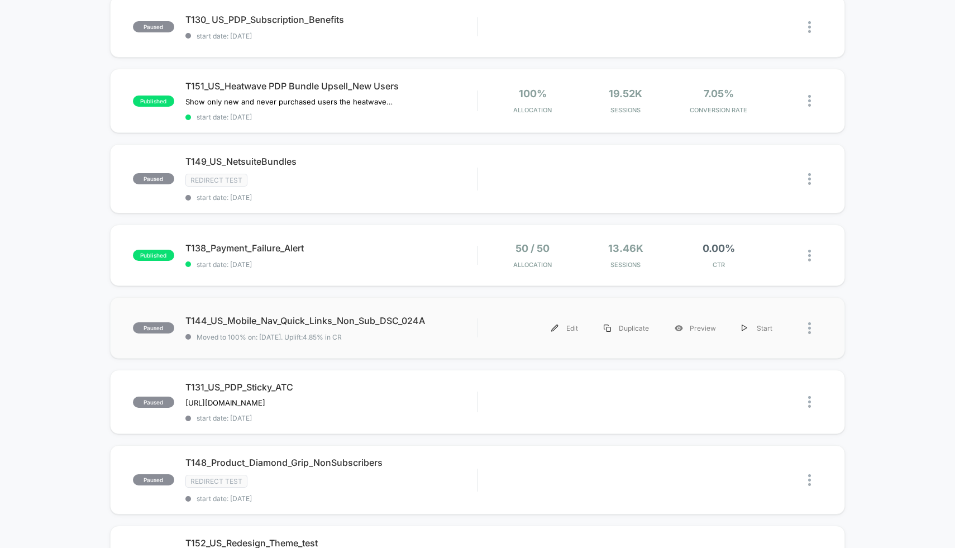
click at [415, 341] on div "paused T144_US_Mobile_Nav_Quick_Links_Non_Sub_DSC_024A Moved to 100% on: [DATE]…" at bounding box center [478, 327] width 736 height 61
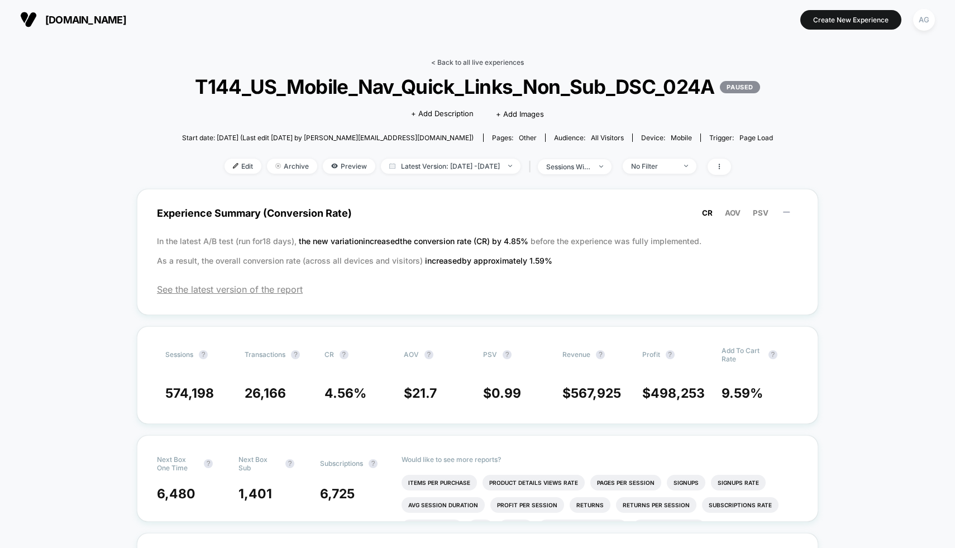
click at [474, 63] on link "< Back to all live experiences" at bounding box center [477, 62] width 93 height 8
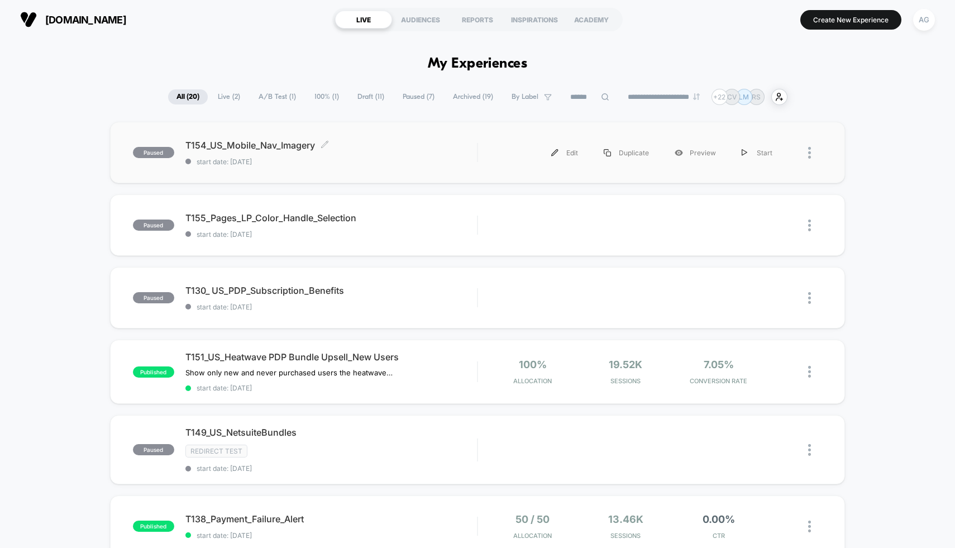
click at [398, 152] on div "T154_US_Mobile_Nav_Imagery Click to edit experience details Click to edit exper…" at bounding box center [331, 153] width 292 height 26
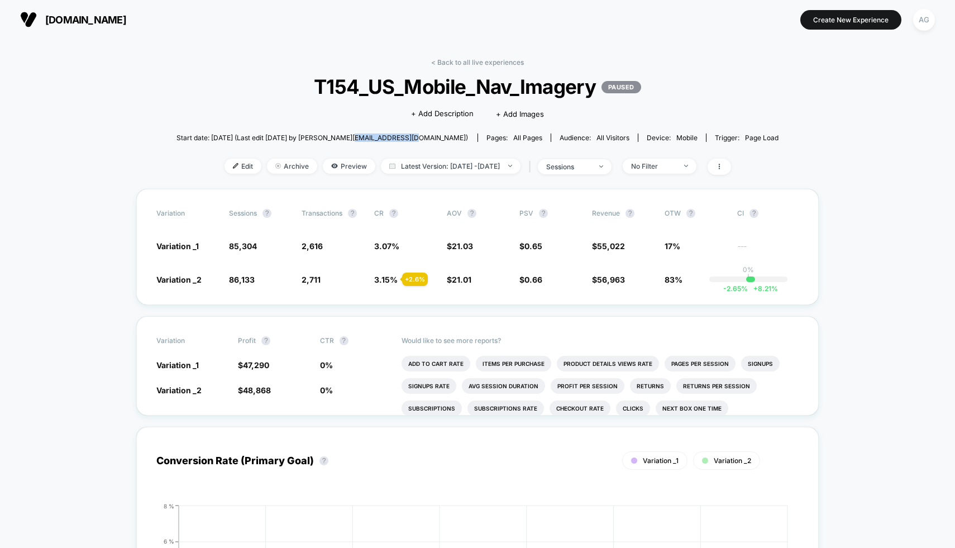
drag, startPoint x: 381, startPoint y: 137, endPoint x: 436, endPoint y: 139, distance: 55.3
click at [436, 139] on span "Start date: [DATE] (Last edit [DATE] by [PERSON_NAME][EMAIL_ADDRESS][DOMAIN_NAM…" at bounding box center [323, 138] width 292 height 8
click at [498, 65] on link "< Back to all live experiences" at bounding box center [477, 62] width 93 height 8
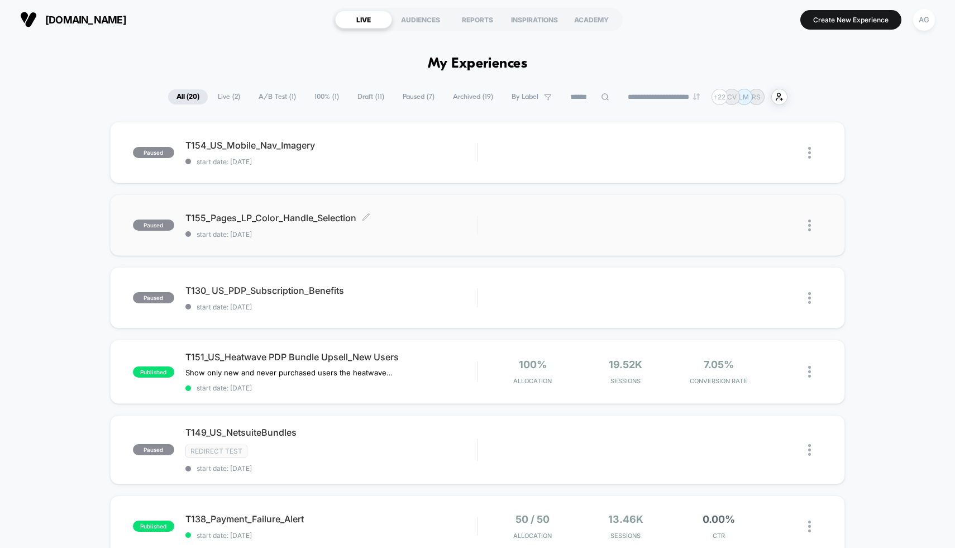
click at [385, 228] on div "T155_Pages_LP_Color_Handle_Selection Click to edit experience details Click to …" at bounding box center [331, 225] width 292 height 26
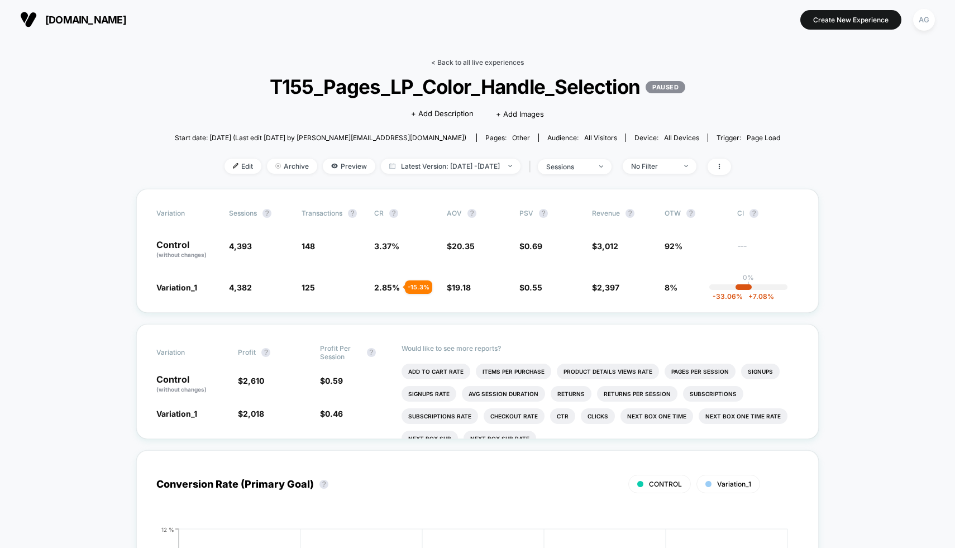
click at [467, 66] on link "< Back to all live experiences" at bounding box center [477, 62] width 93 height 8
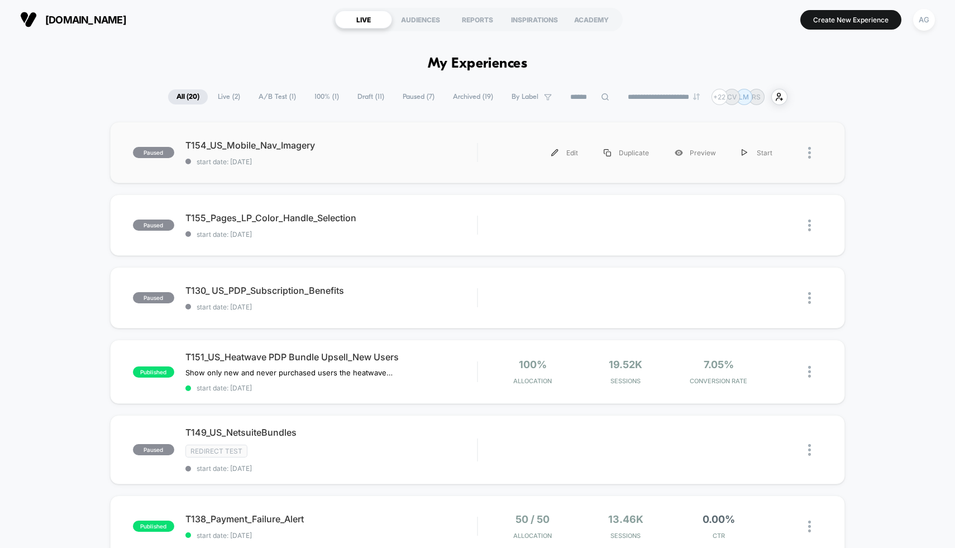
click at [347, 172] on div "paused T154_US_Mobile_Nav_Imagery start date: [DATE] Edit Duplicate Preview Sta…" at bounding box center [478, 152] width 736 height 61
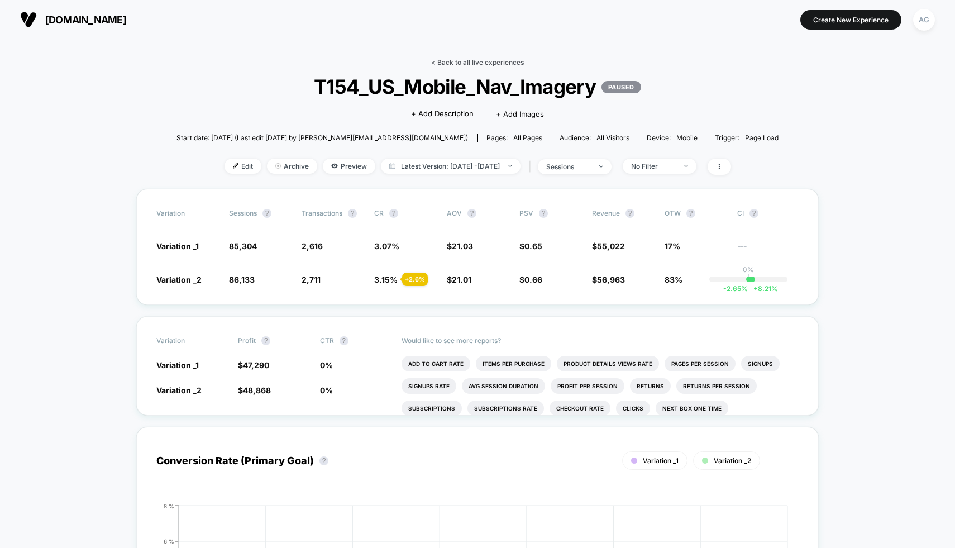
click at [471, 60] on link "< Back to all live experiences" at bounding box center [477, 62] width 93 height 8
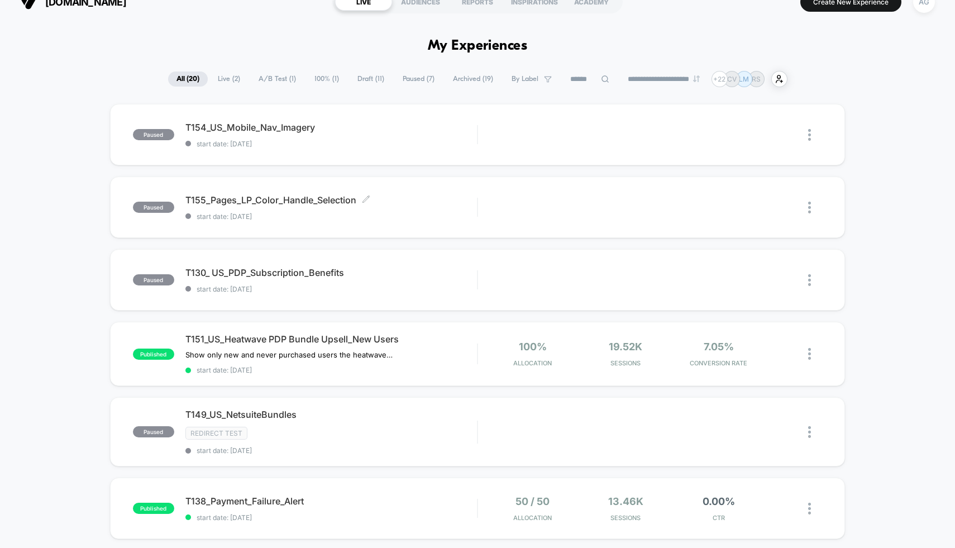
scroll to position [27, 0]
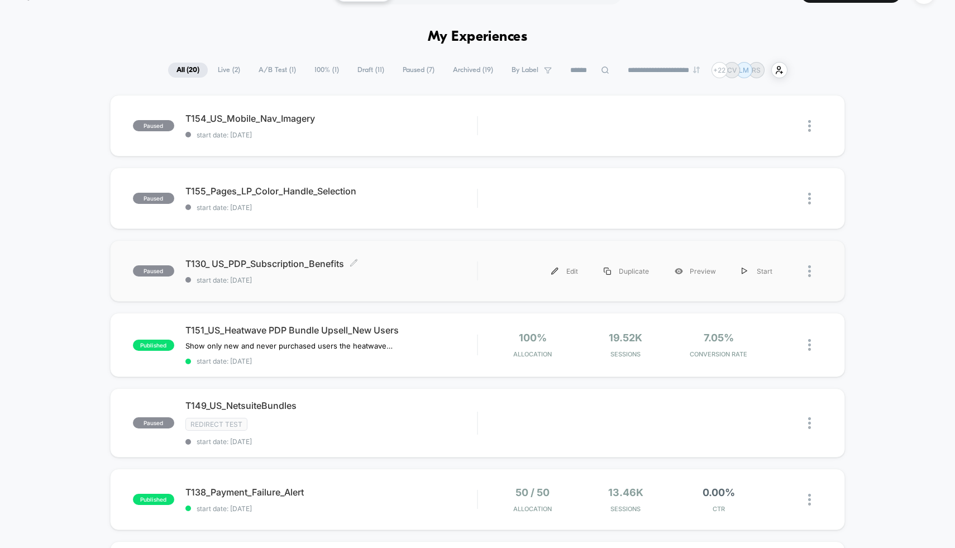
click at [399, 274] on div "T130_ US_PDP_Subscription_Benefits Click to edit experience details Click to ed…" at bounding box center [331, 271] width 292 height 26
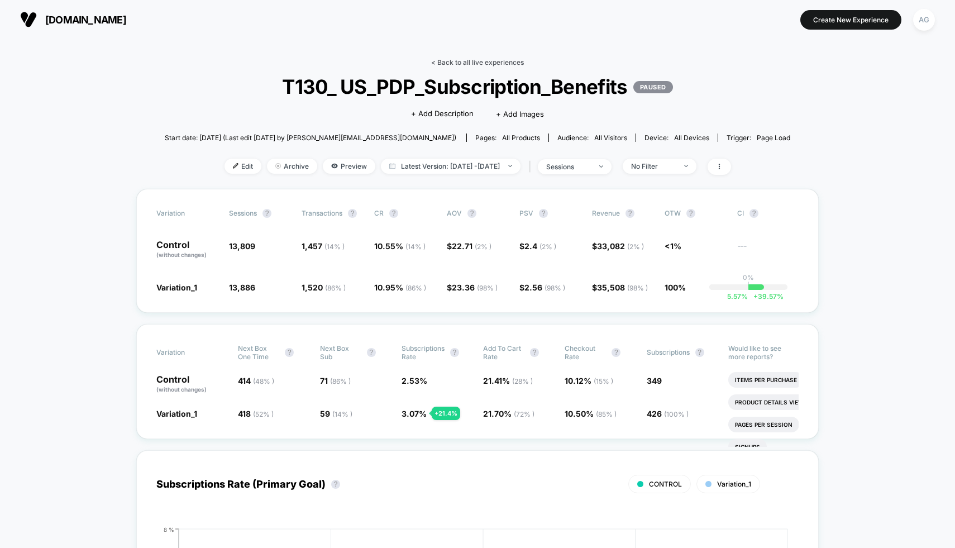
click at [481, 65] on link "< Back to all live experiences" at bounding box center [477, 62] width 93 height 8
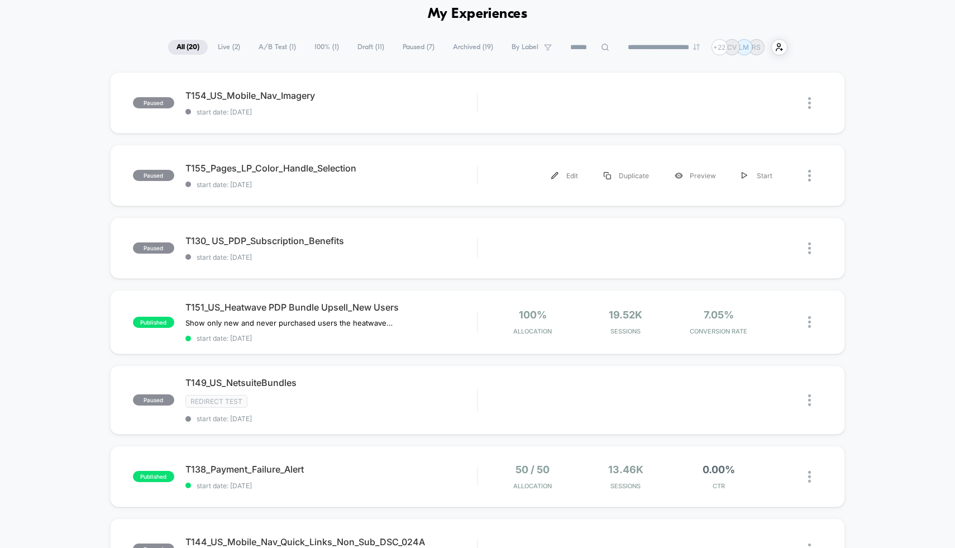
scroll to position [174, 0]
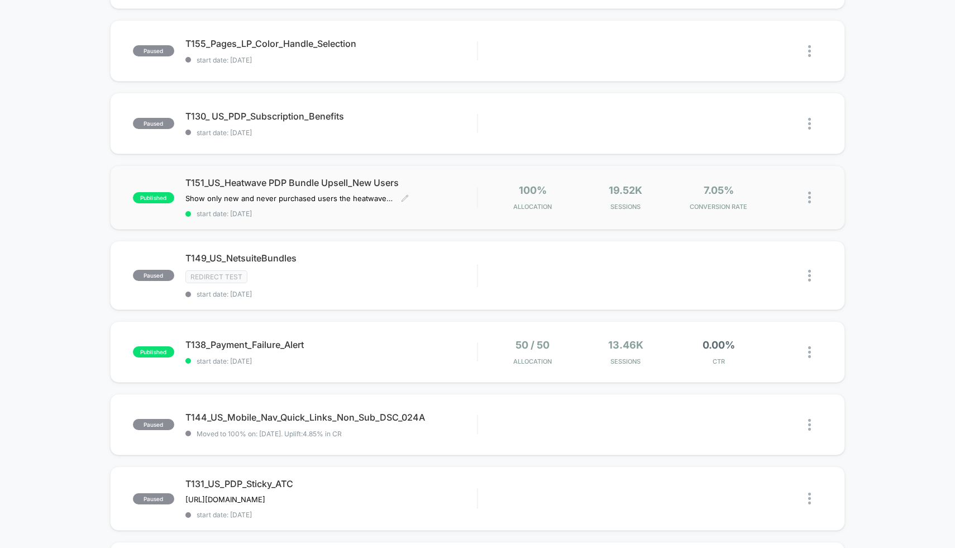
click at [470, 193] on div "T151_US_Heatwave PDP Bundle Upsell_New Users Show only new and never purchased …" at bounding box center [331, 197] width 292 height 41
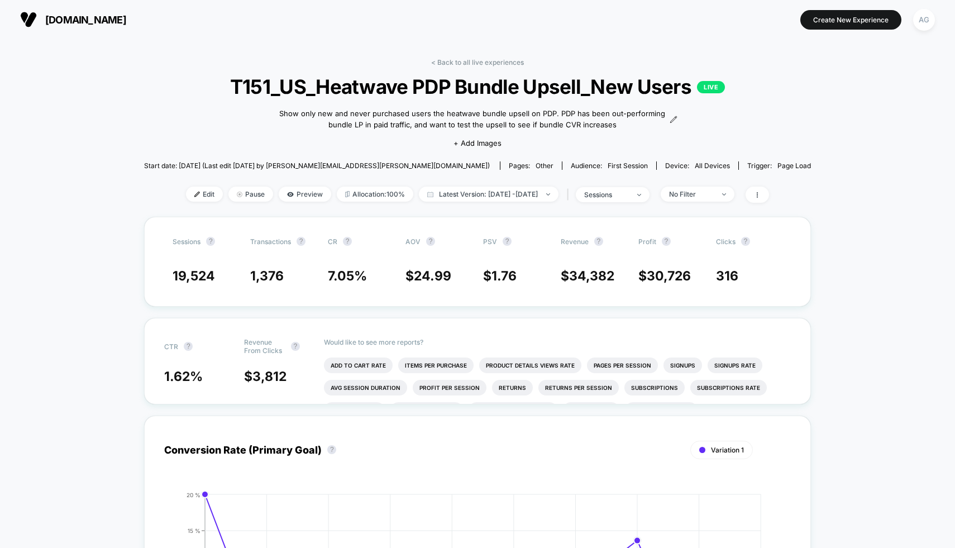
click at [470, 193] on span "Latest Version: [DATE] - [DATE]" at bounding box center [489, 194] width 140 height 15
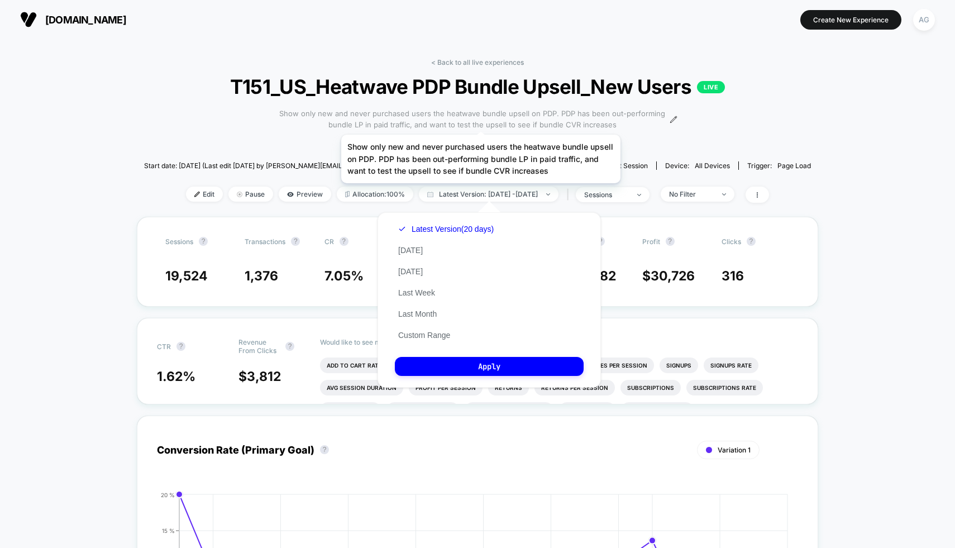
click at [481, 121] on span "Show only new and never purchased users the heatwave bundle upsell on PDP. PDP …" at bounding box center [472, 119] width 389 height 22
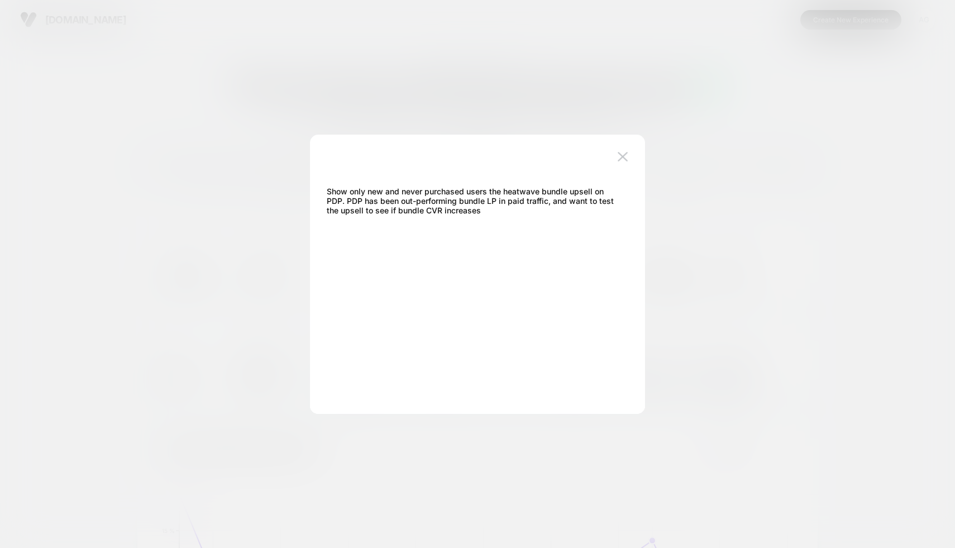
click at [234, 139] on div at bounding box center [477, 274] width 955 height 548
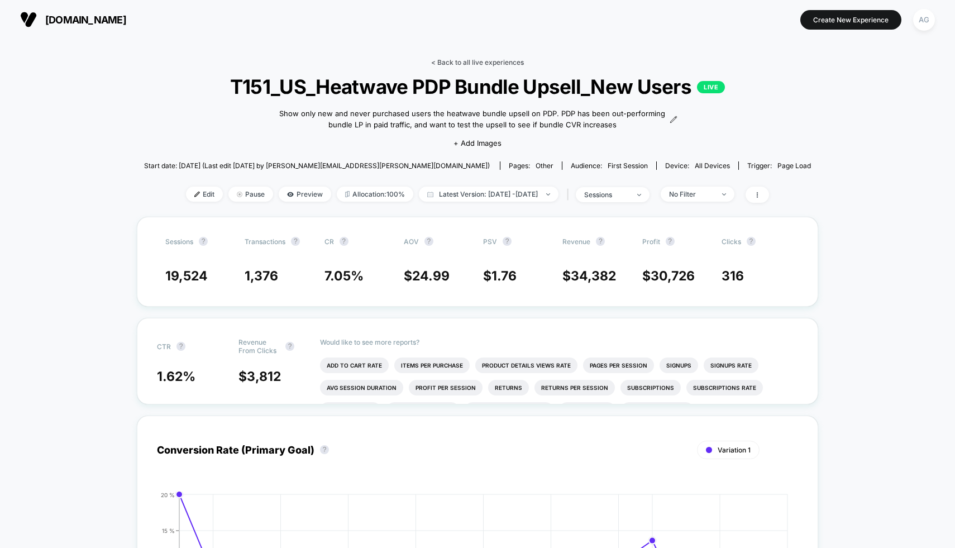
click at [445, 59] on link "< Back to all live experiences" at bounding box center [477, 62] width 93 height 8
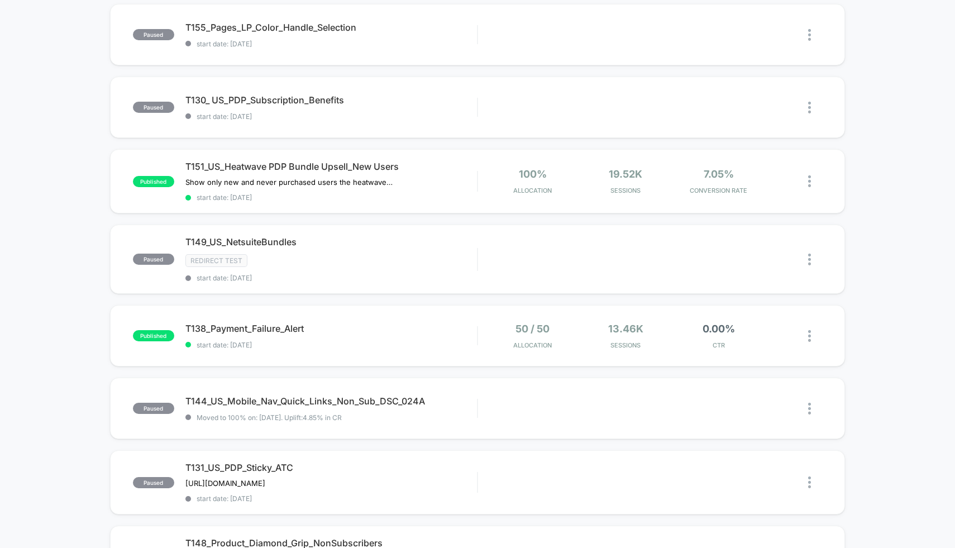
scroll to position [256, 0]
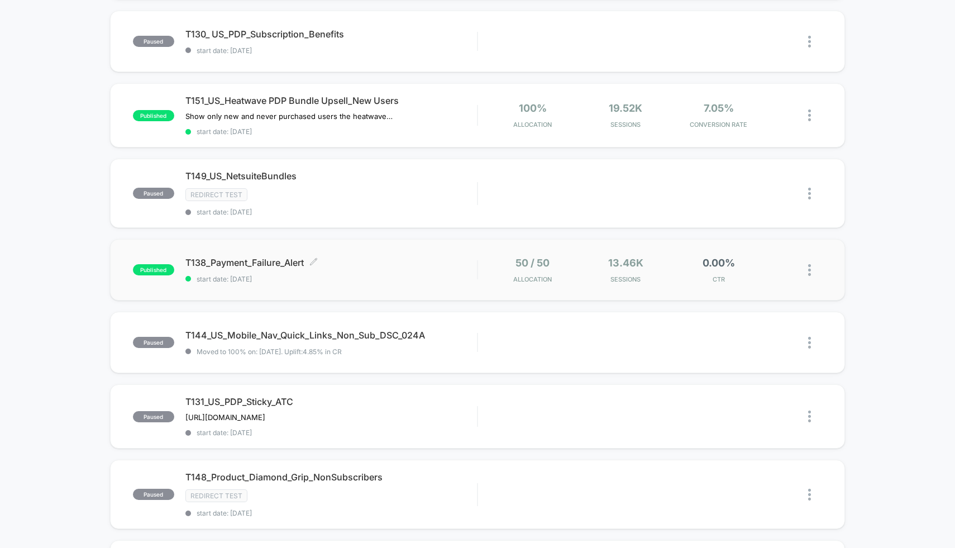
click at [369, 257] on span "T138_Payment_Failure_Alert Click to edit experience details" at bounding box center [331, 262] width 292 height 11
